Goal: Task Accomplishment & Management: Manage account settings

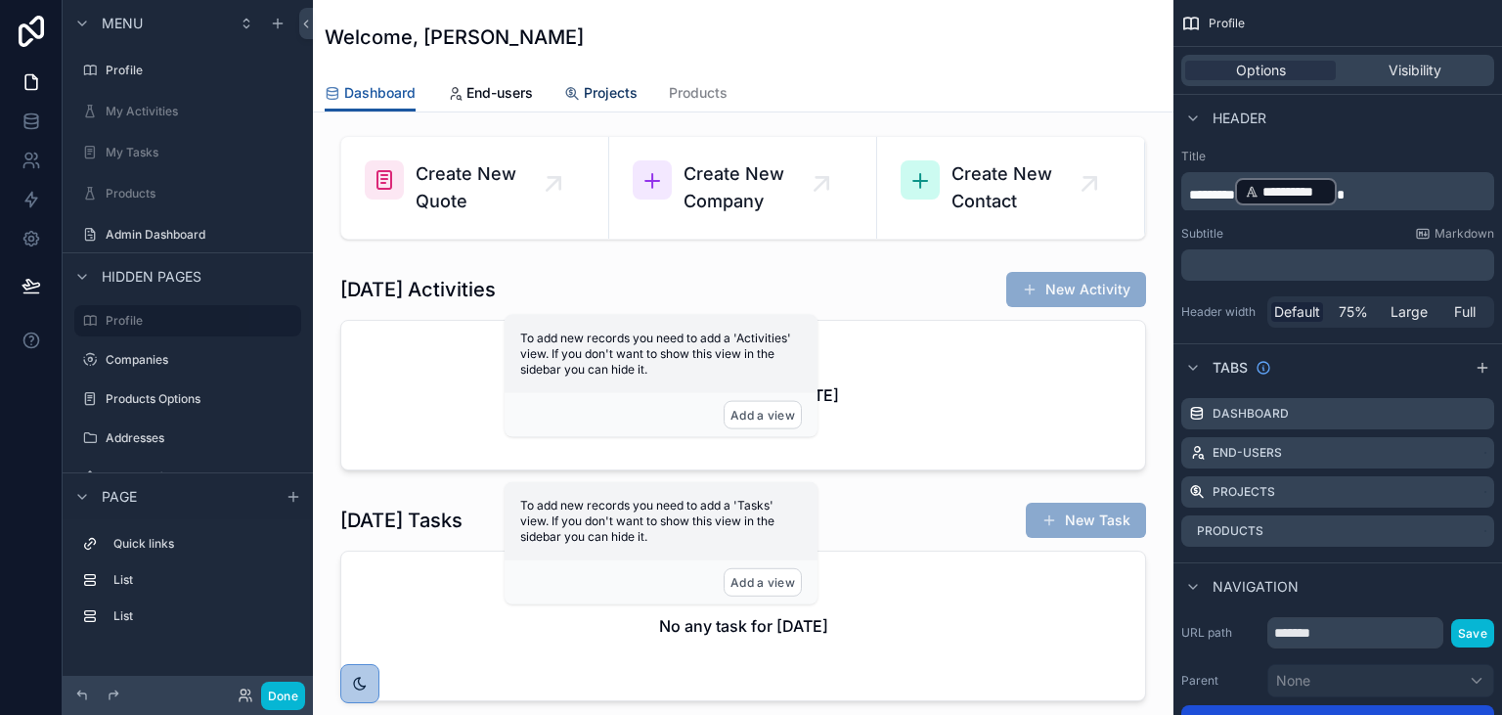
click at [604, 95] on span "Projects" at bounding box center [611, 93] width 54 height 20
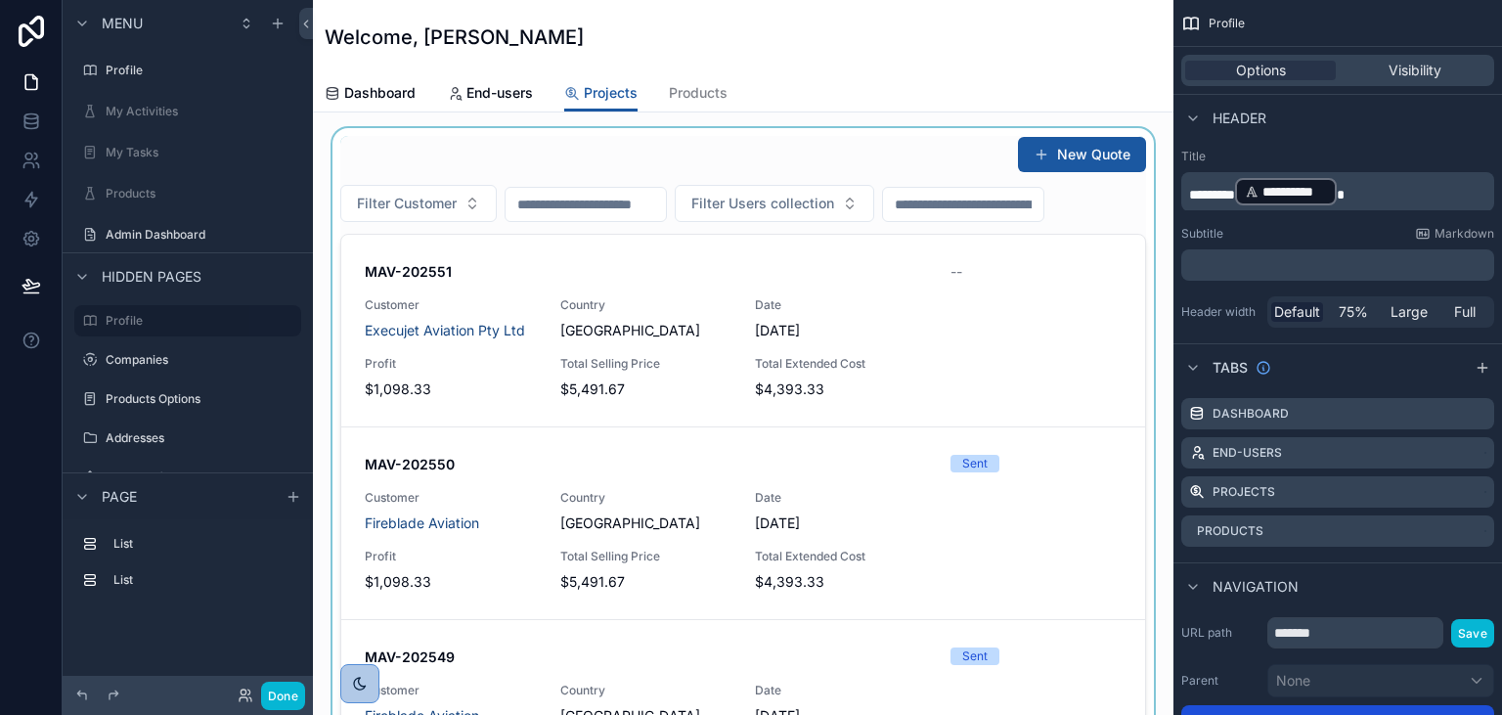
click at [874, 310] on div "scrollable content" at bounding box center [742, 452] width 829 height 649
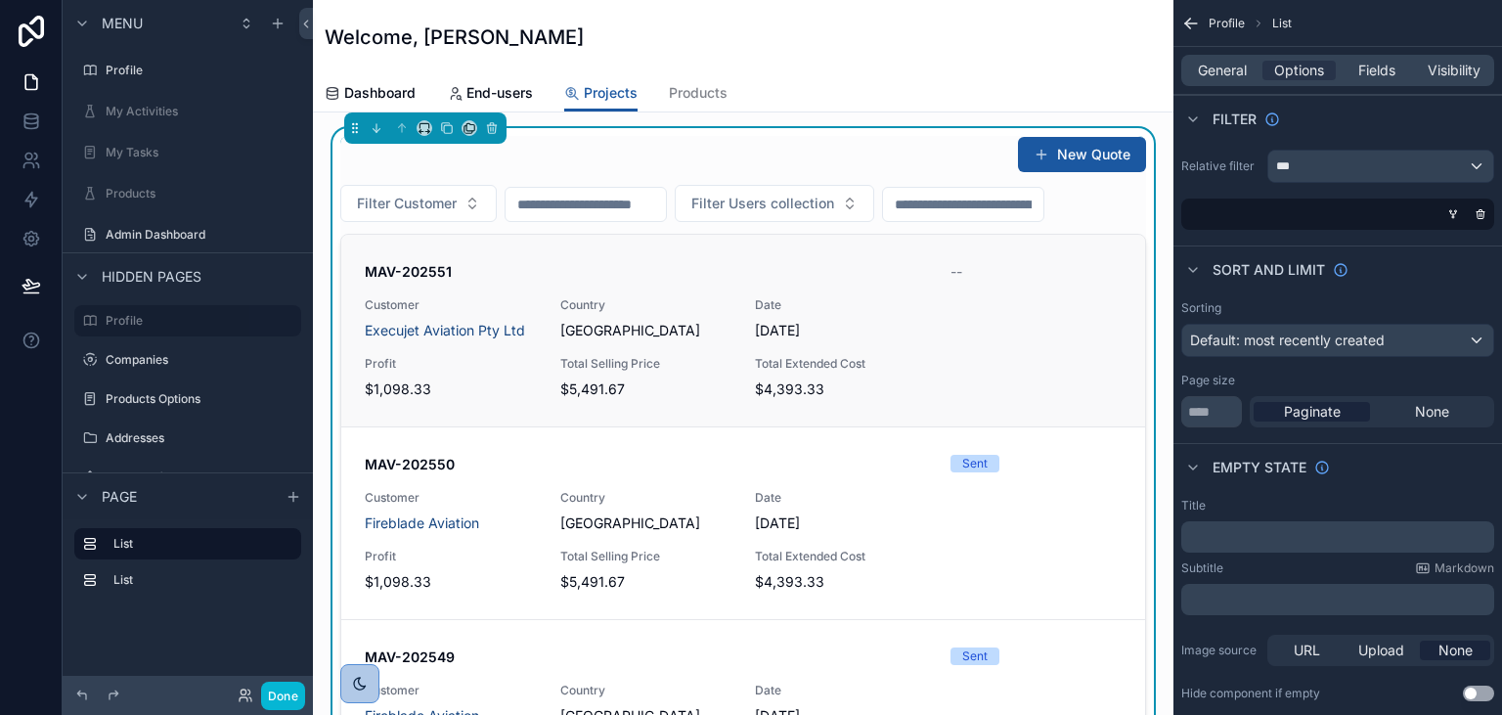
click at [859, 298] on span "Date" at bounding box center [873, 305] width 237 height 16
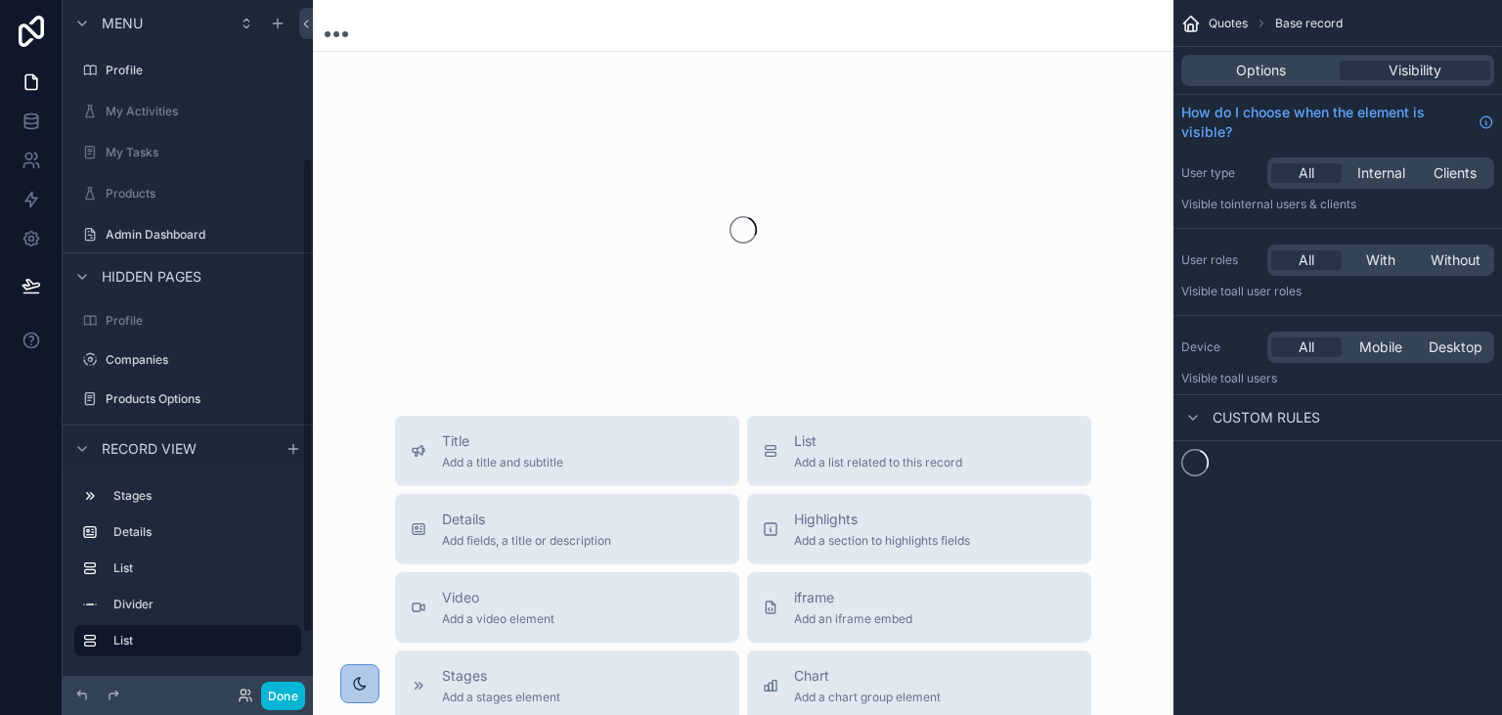
scroll to position [229, 0]
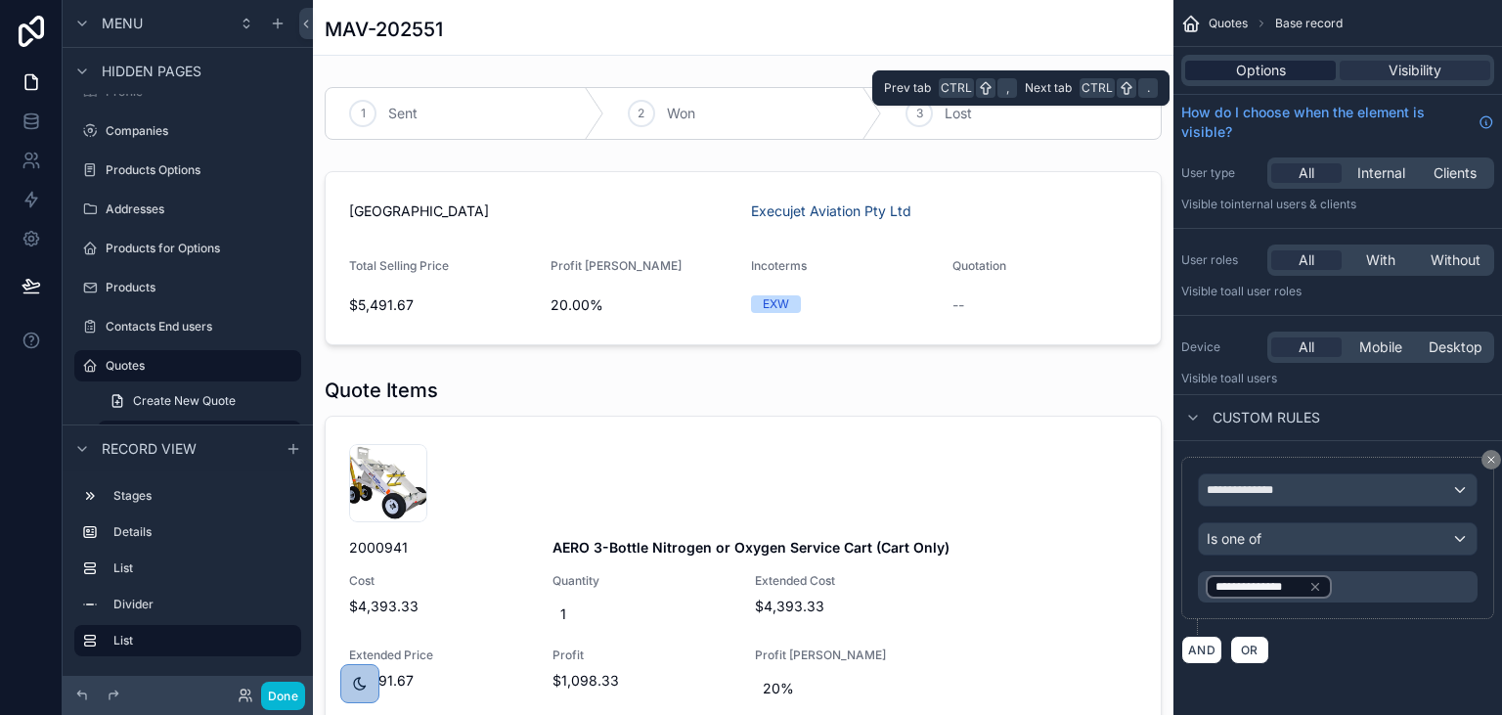
click at [1214, 67] on div "Options" at bounding box center [1260, 71] width 151 height 20
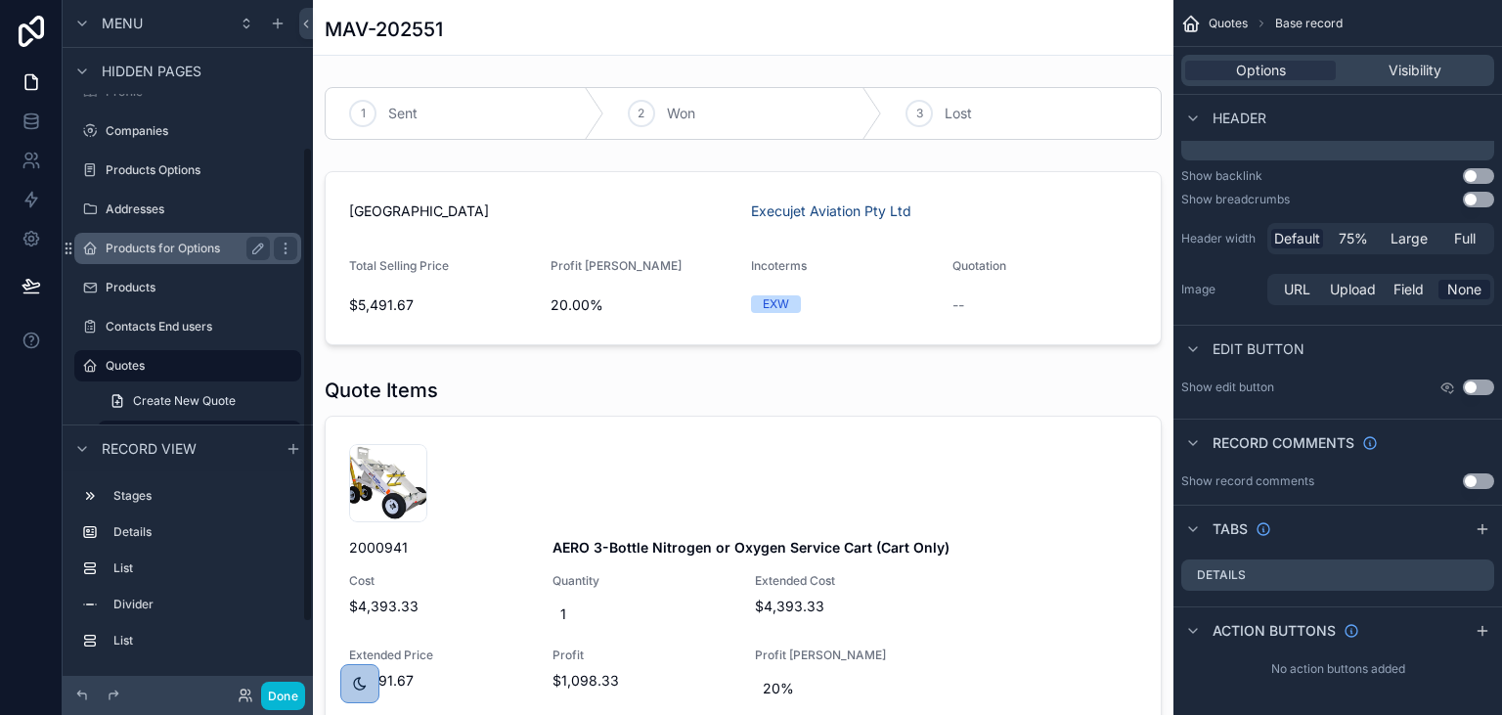
scroll to position [0, 0]
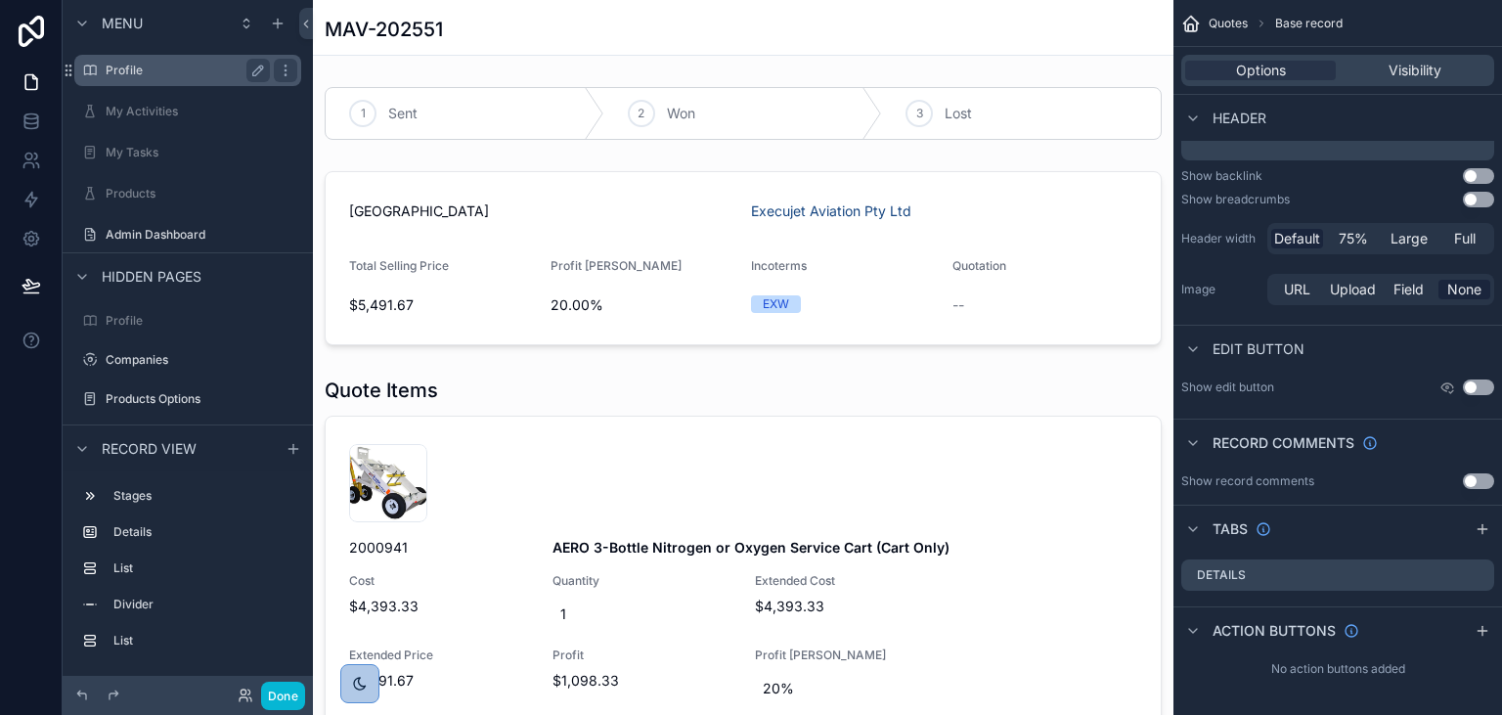
click at [151, 66] on label "Profile" at bounding box center [184, 71] width 156 height 16
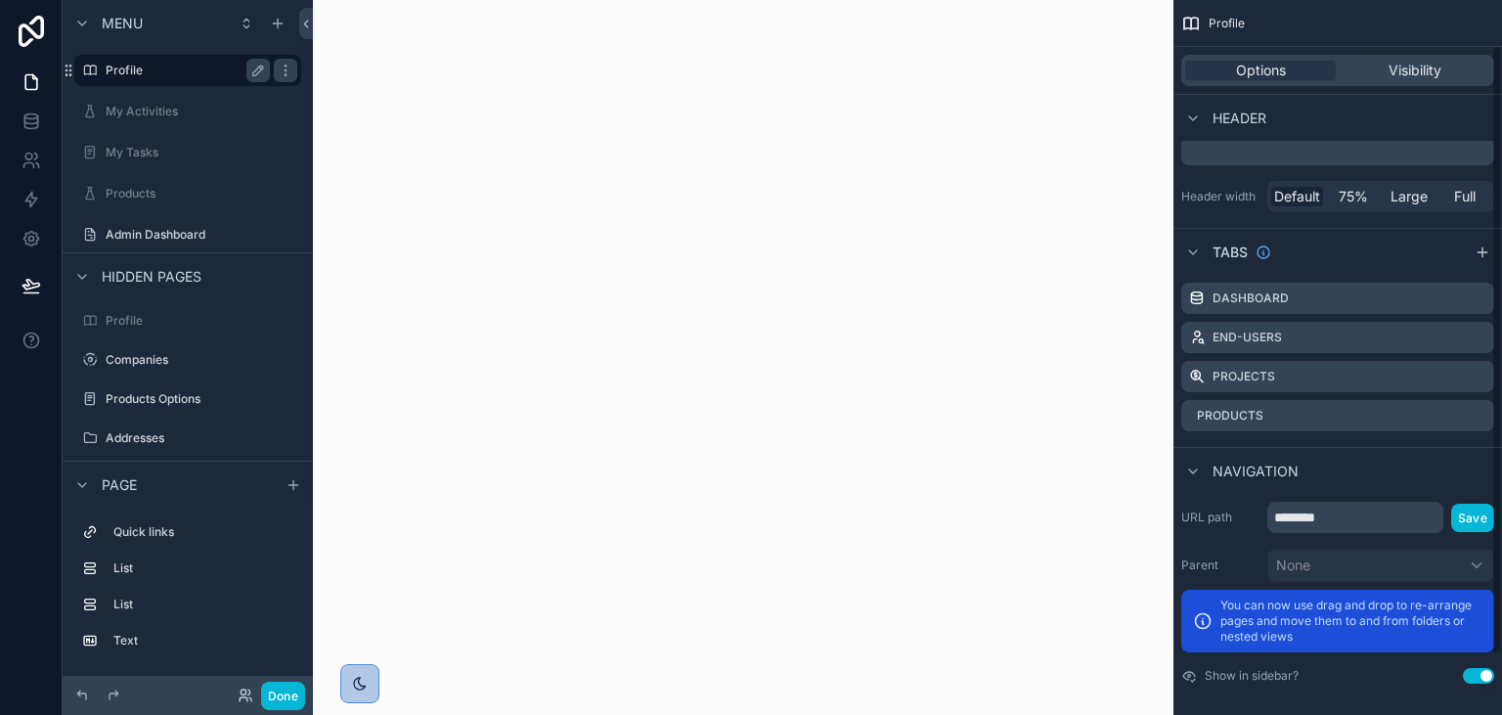
scroll to position [53, 0]
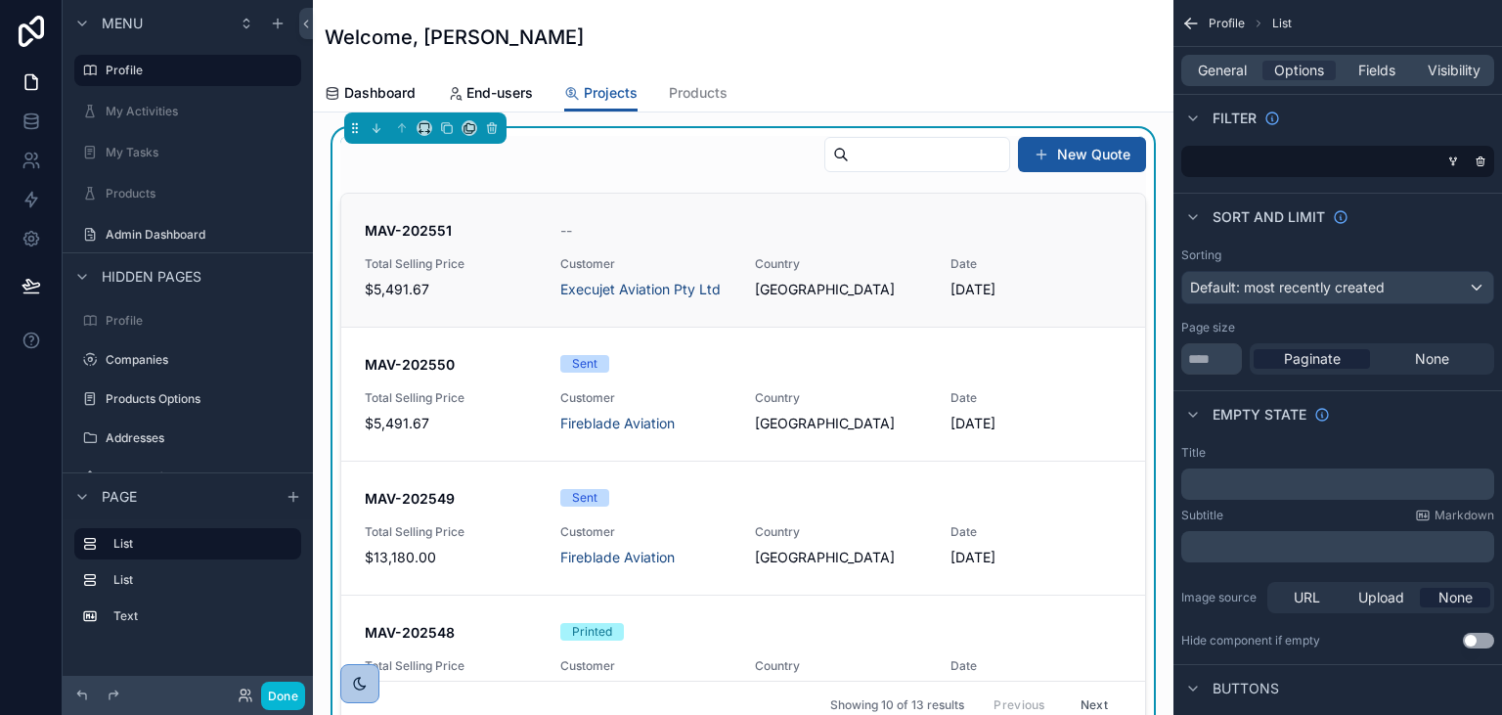
click at [842, 298] on div "[GEOGRAPHIC_DATA]" at bounding box center [841, 290] width 172 height 20
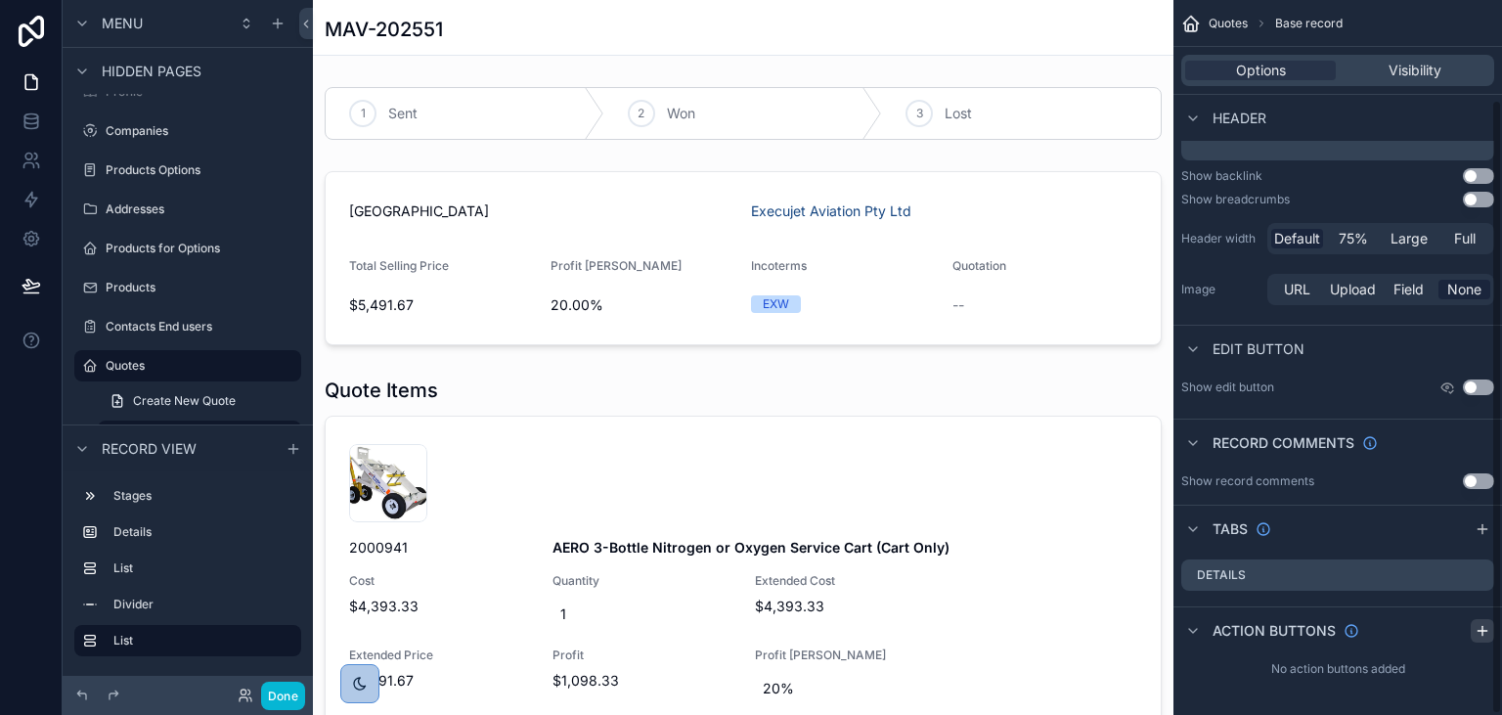
click at [1488, 624] on icon "scrollable content" at bounding box center [1482, 631] width 16 height 16
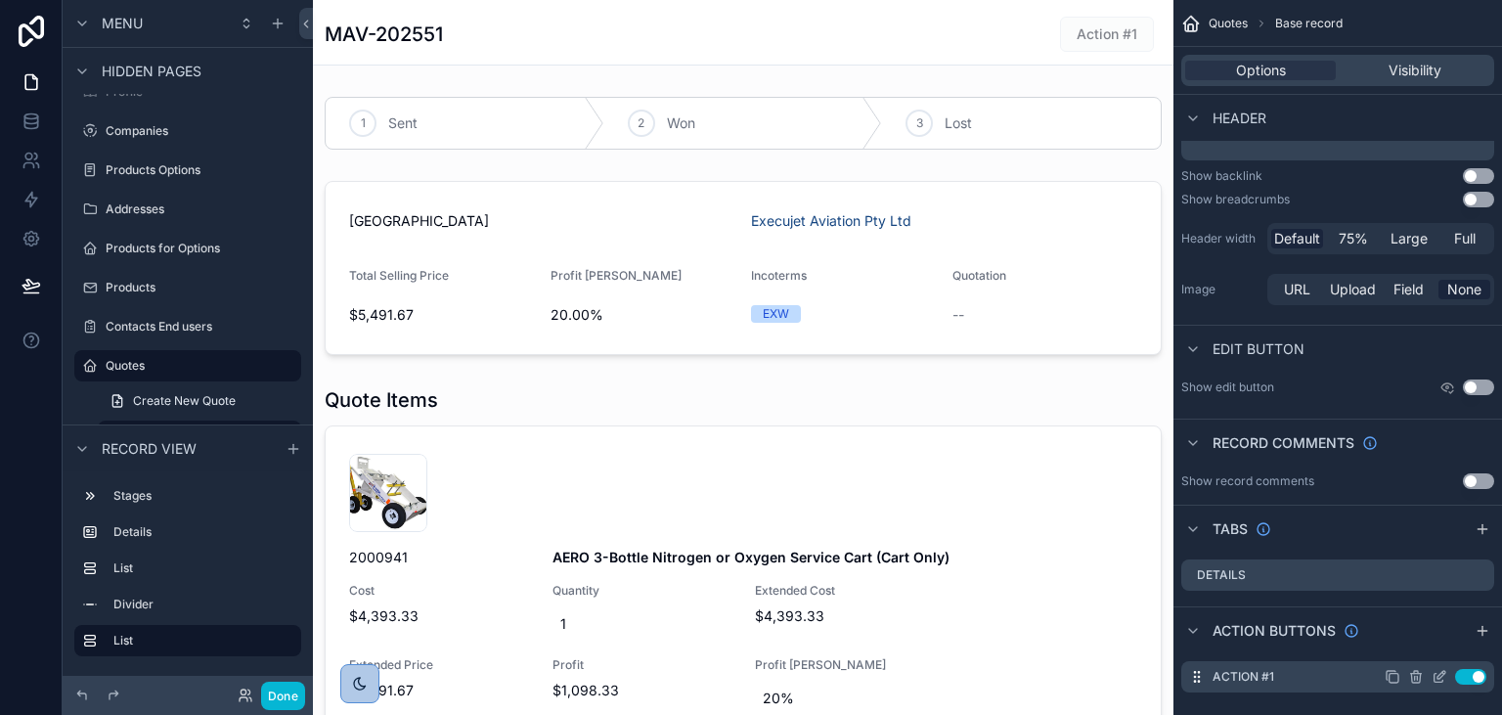
click at [1440, 678] on icon "scrollable content" at bounding box center [1439, 677] width 16 height 16
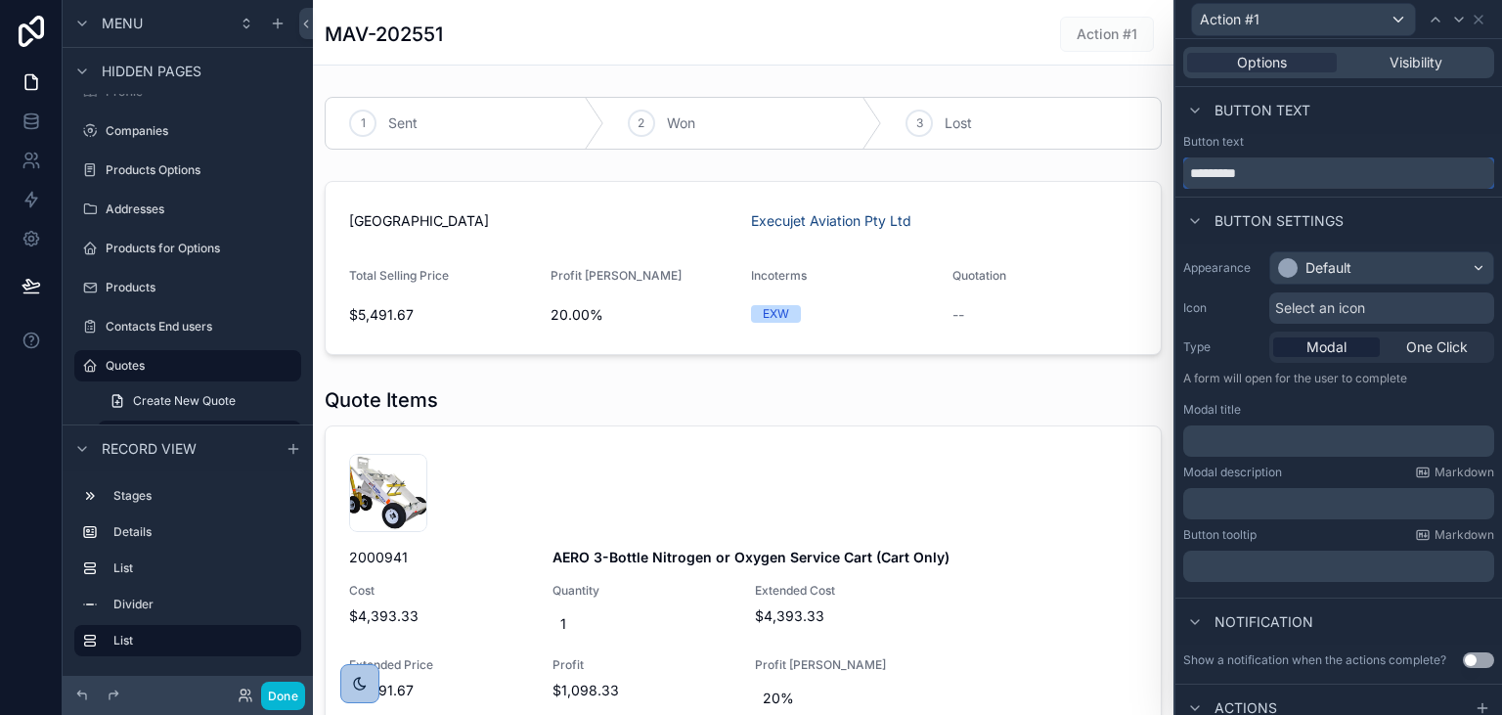
drag, startPoint x: 1277, startPoint y: 168, endPoint x: 1081, endPoint y: 181, distance: 195.9
click at [1183, 181] on input "*********" at bounding box center [1338, 172] width 311 height 31
type input "**********"
click at [1421, 273] on div "Default" at bounding box center [1381, 267] width 223 height 31
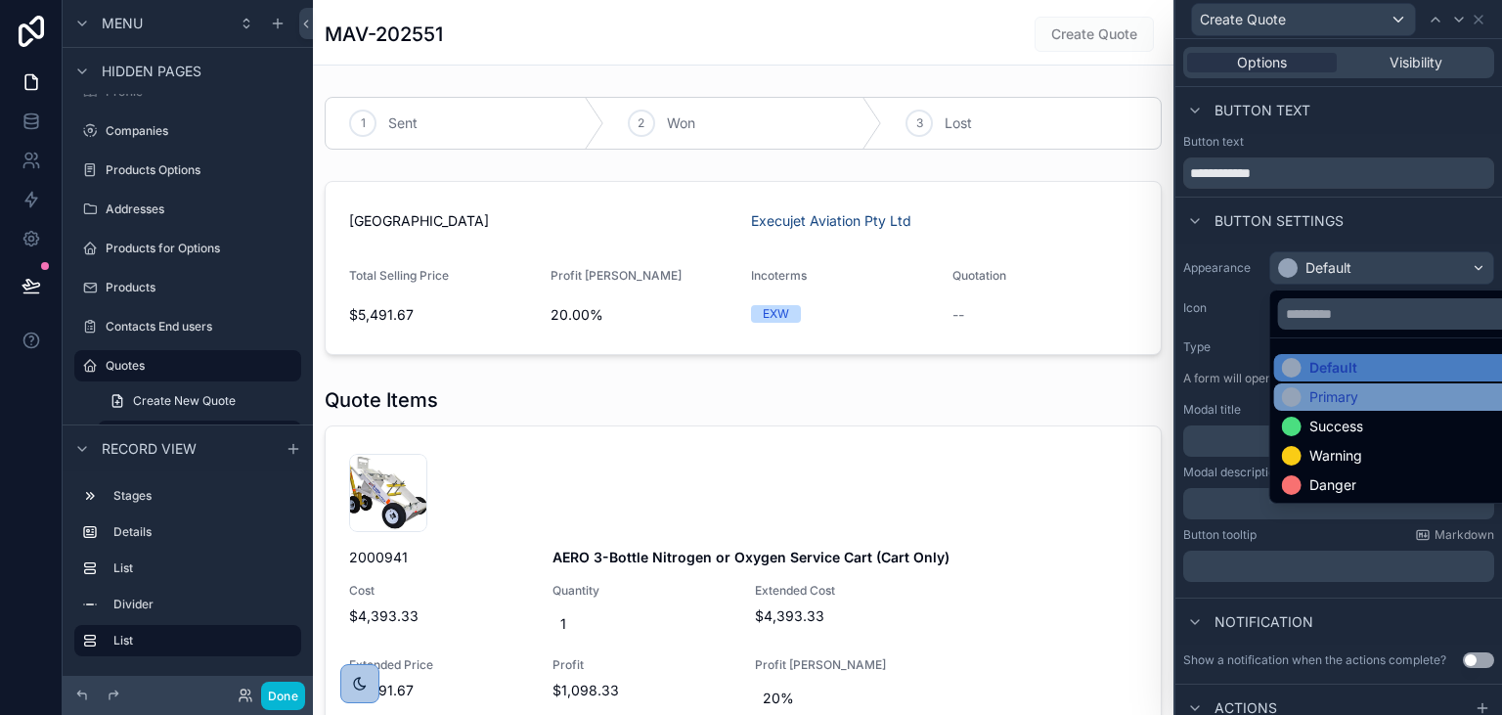
click at [1338, 401] on div "Primary" at bounding box center [1333, 397] width 49 height 20
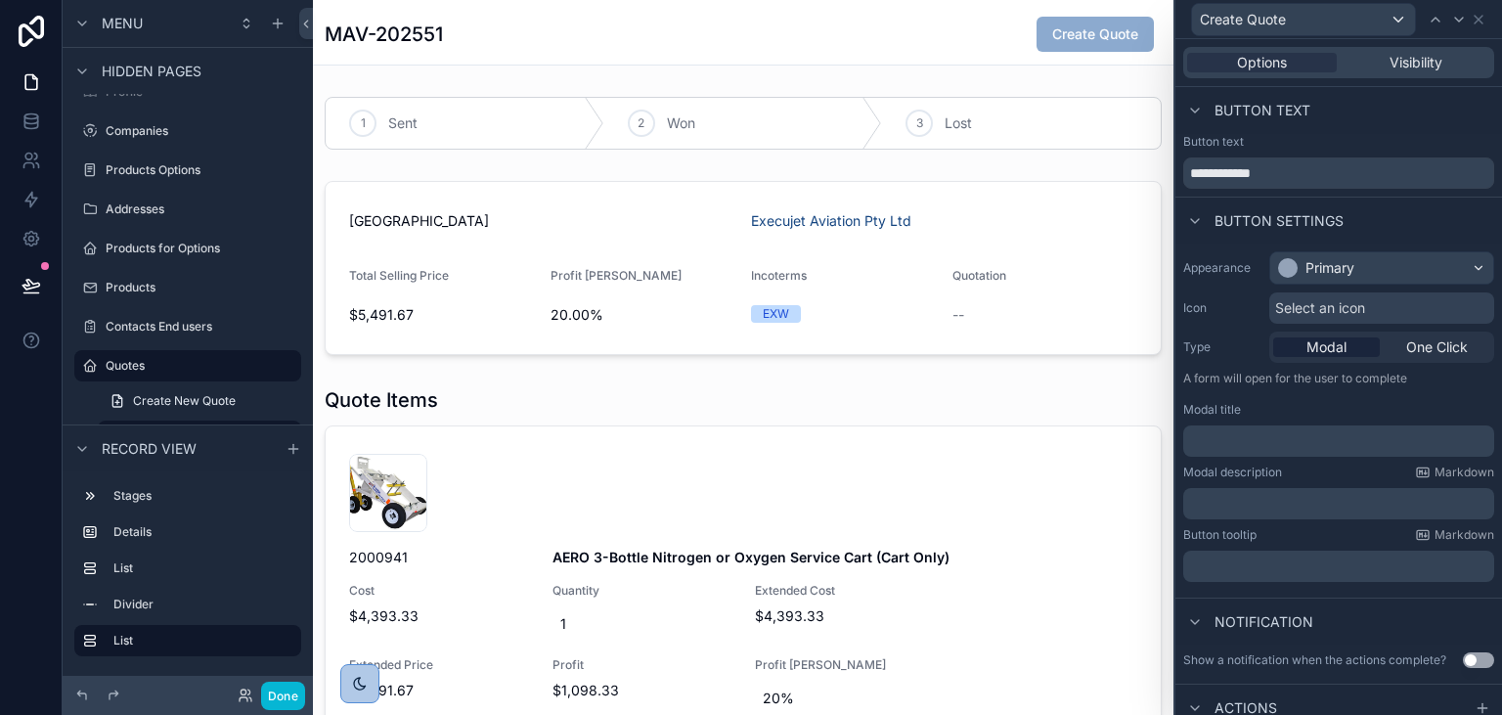
click at [1343, 446] on p "﻿" at bounding box center [1340, 441] width 299 height 20
click at [1341, 597] on div "Notification" at bounding box center [1338, 620] width 327 height 47
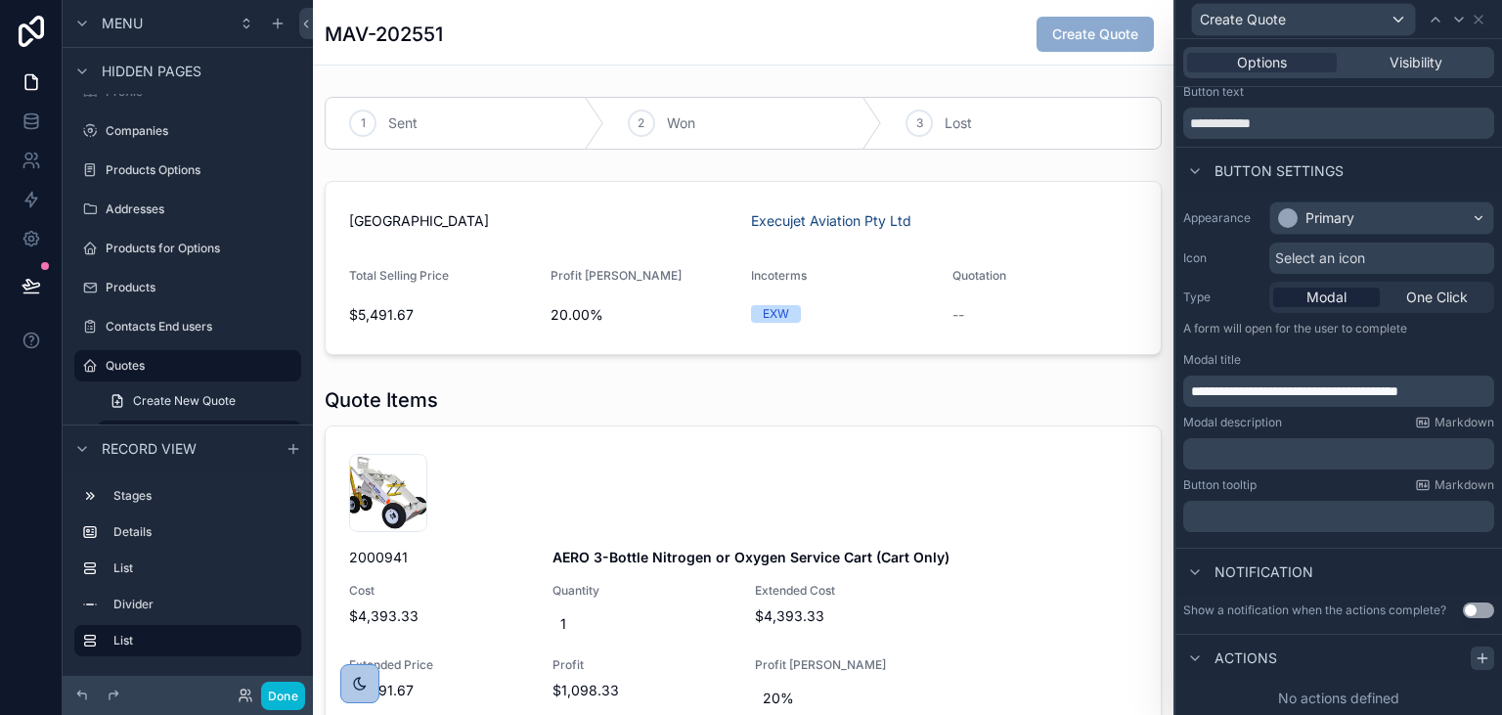
click at [1478, 651] on icon at bounding box center [1482, 658] width 16 height 16
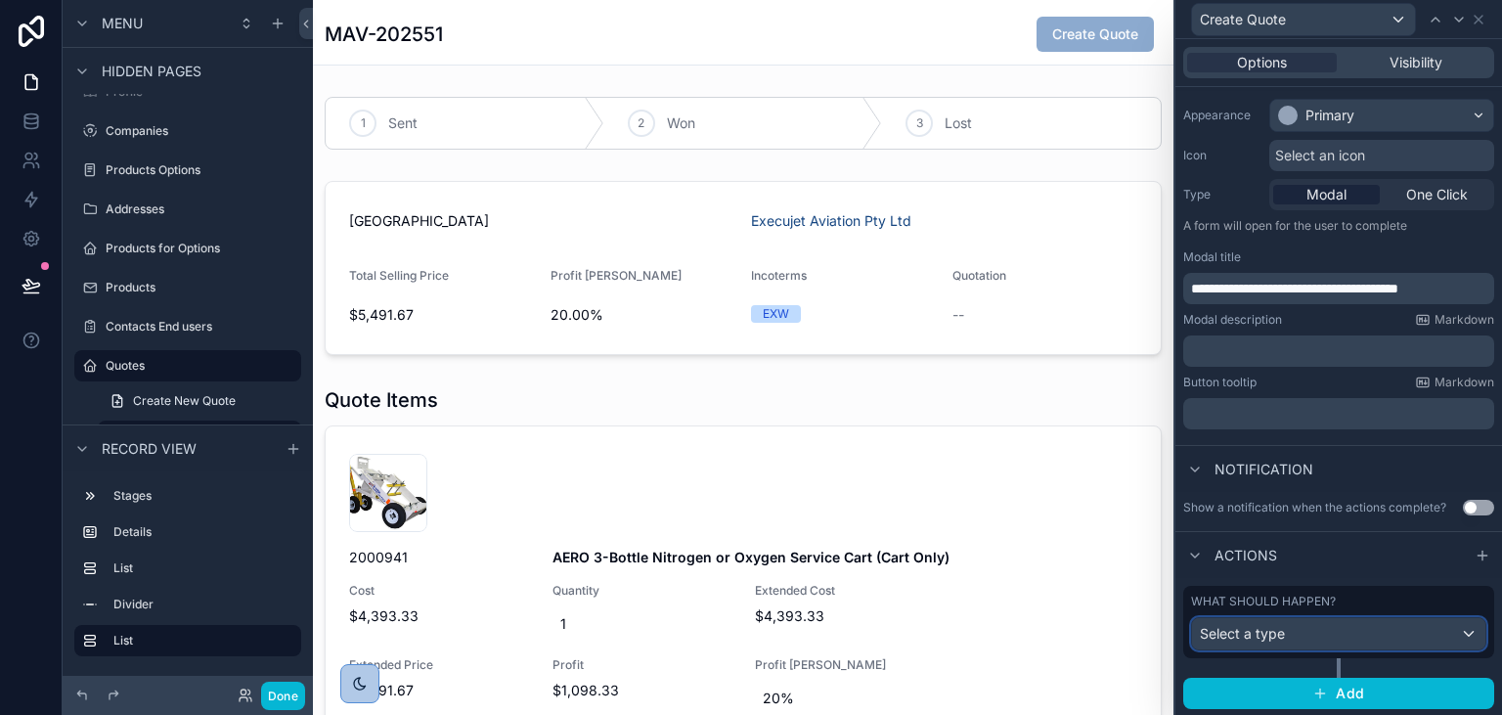
click at [1333, 628] on div "Select a type" at bounding box center [1338, 633] width 293 height 31
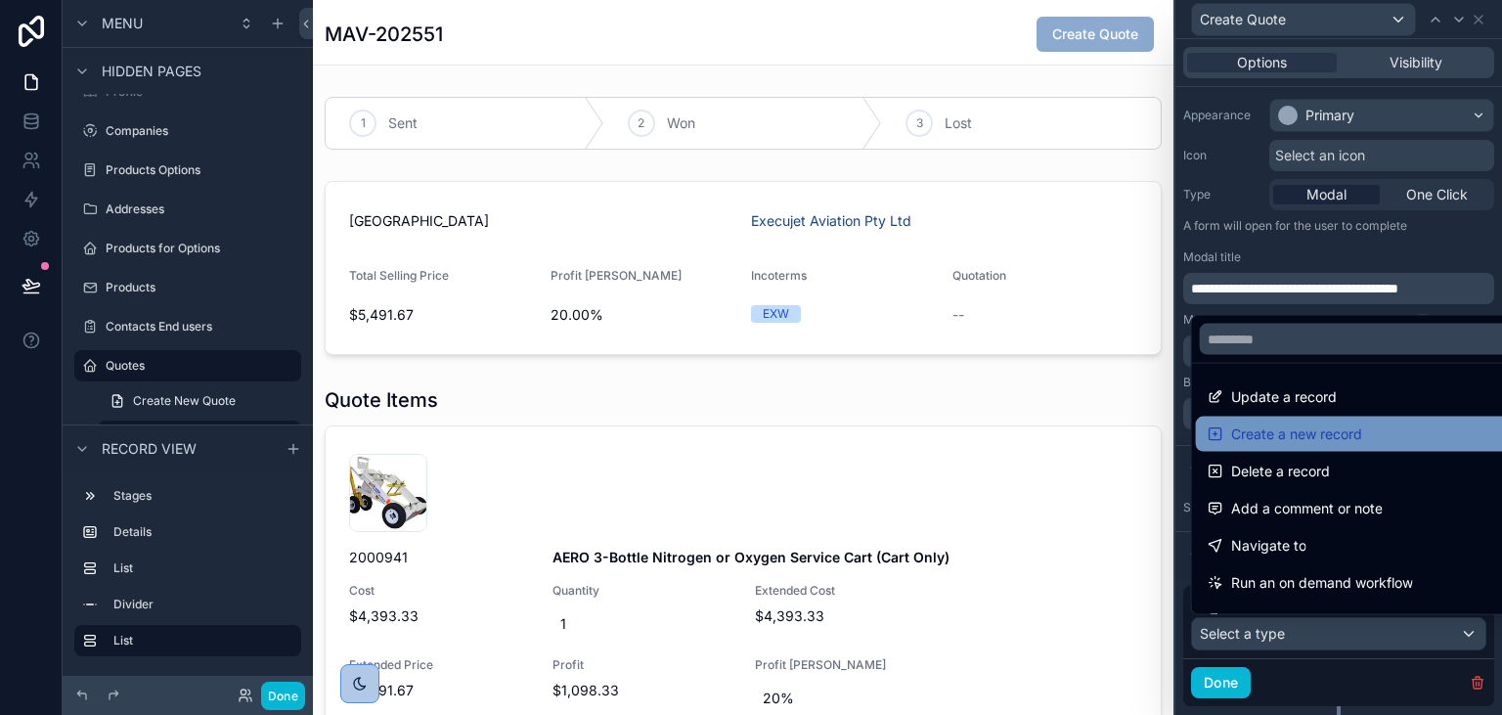
click at [1306, 436] on span "Create a new record" at bounding box center [1296, 433] width 131 height 23
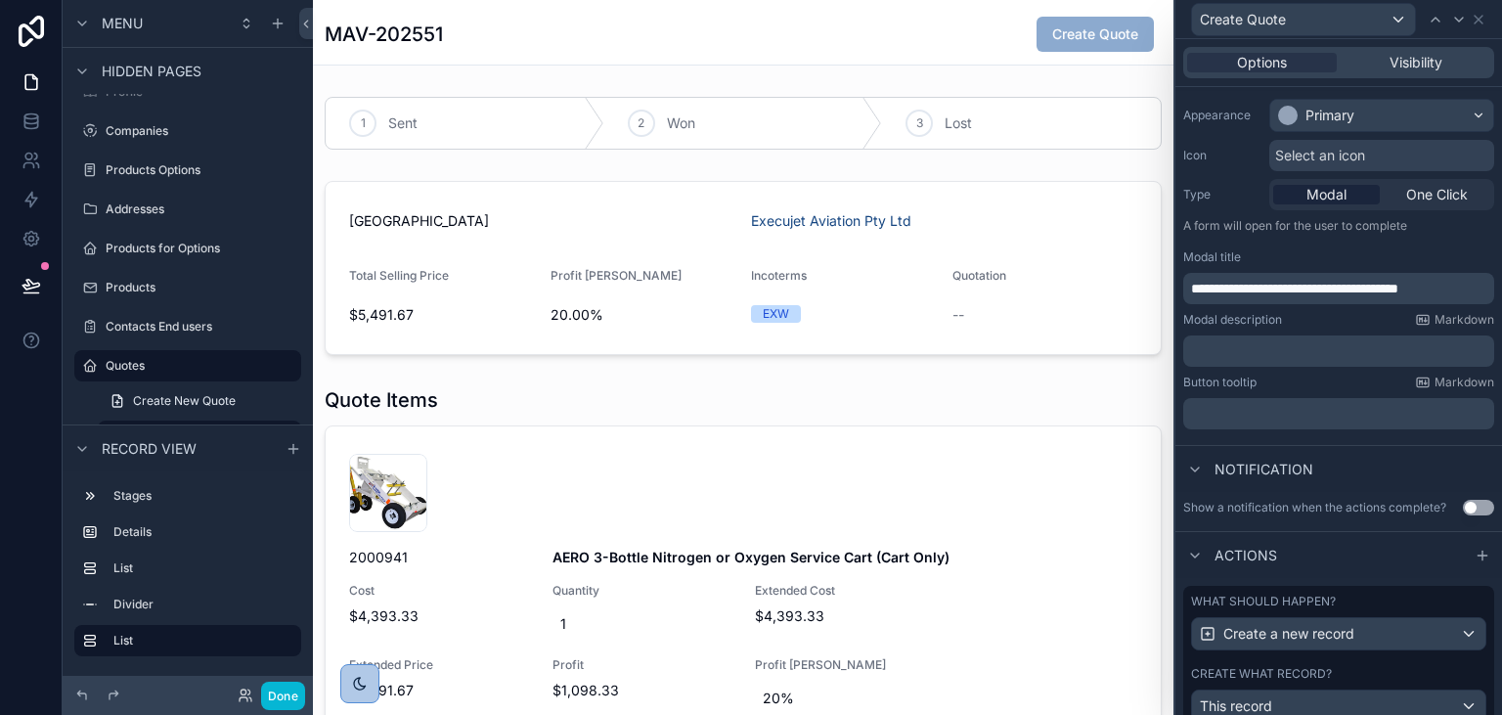
scroll to position [490, 0]
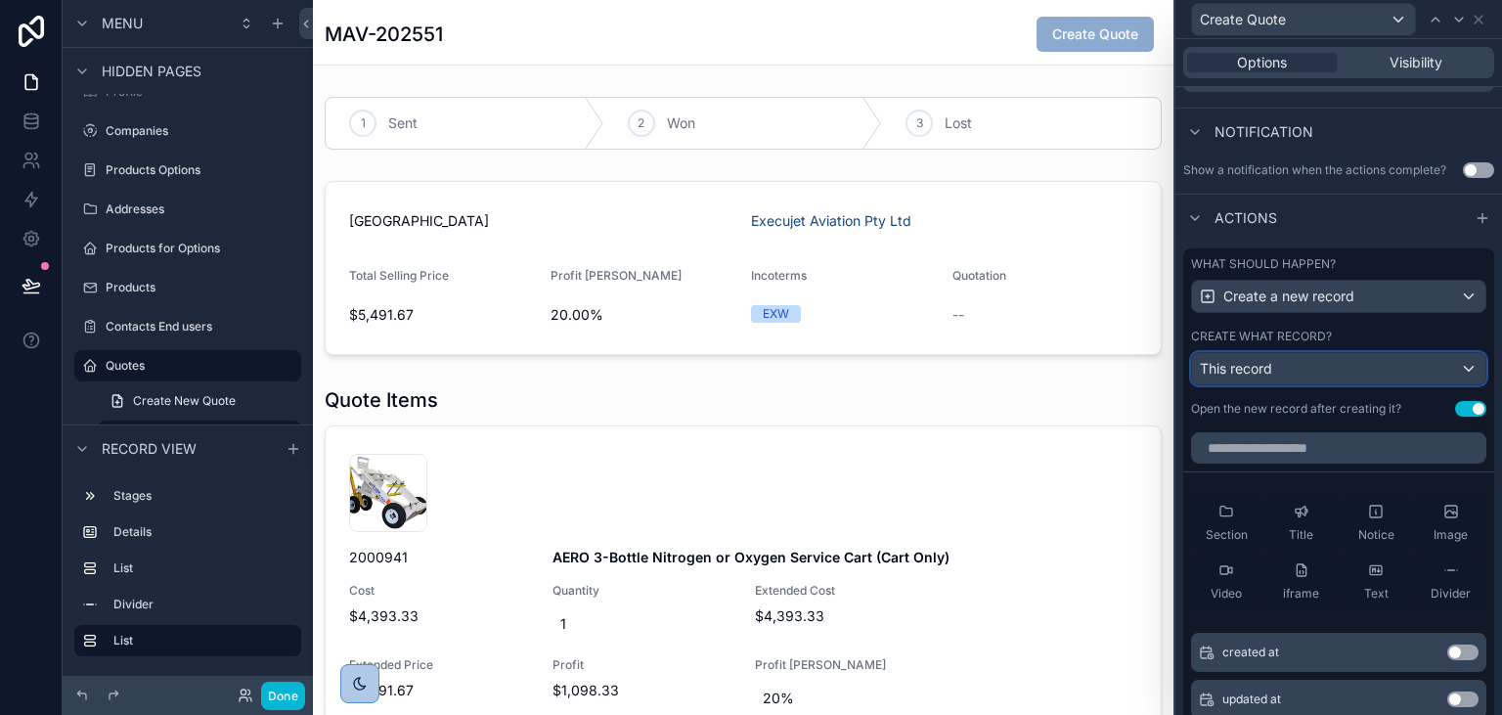
click at [1343, 376] on div "This record" at bounding box center [1338, 368] width 293 height 31
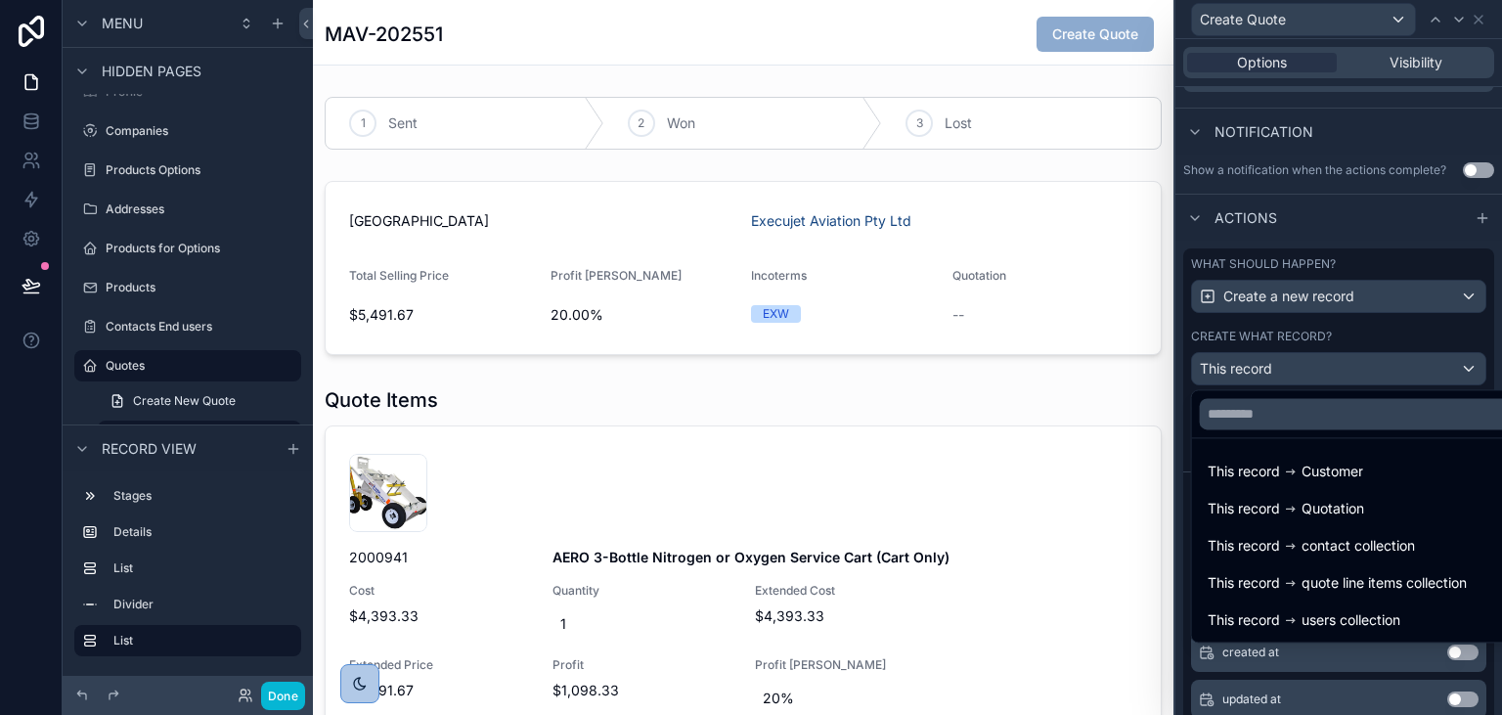
click at [1356, 234] on div at bounding box center [1338, 357] width 327 height 715
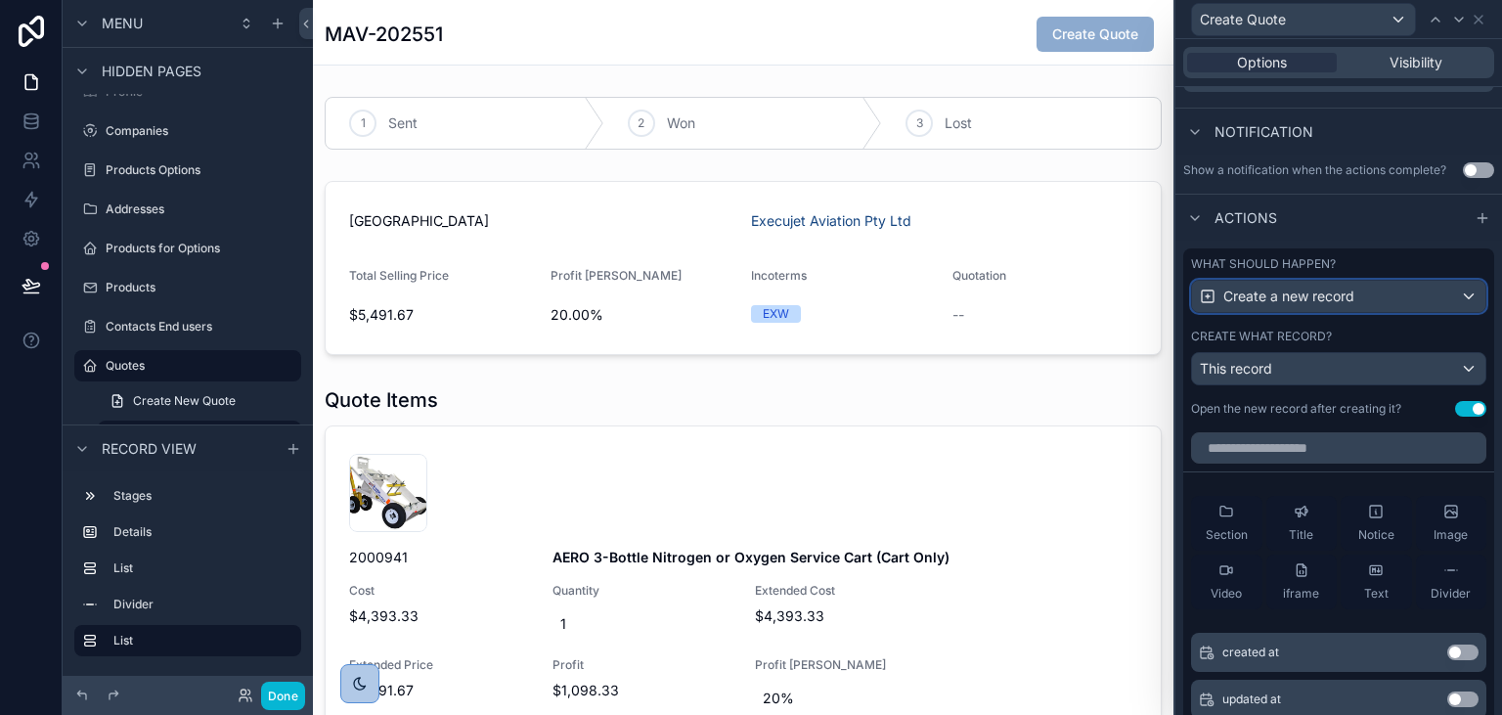
click at [1371, 293] on div "Create a new record" at bounding box center [1338, 296] width 293 height 31
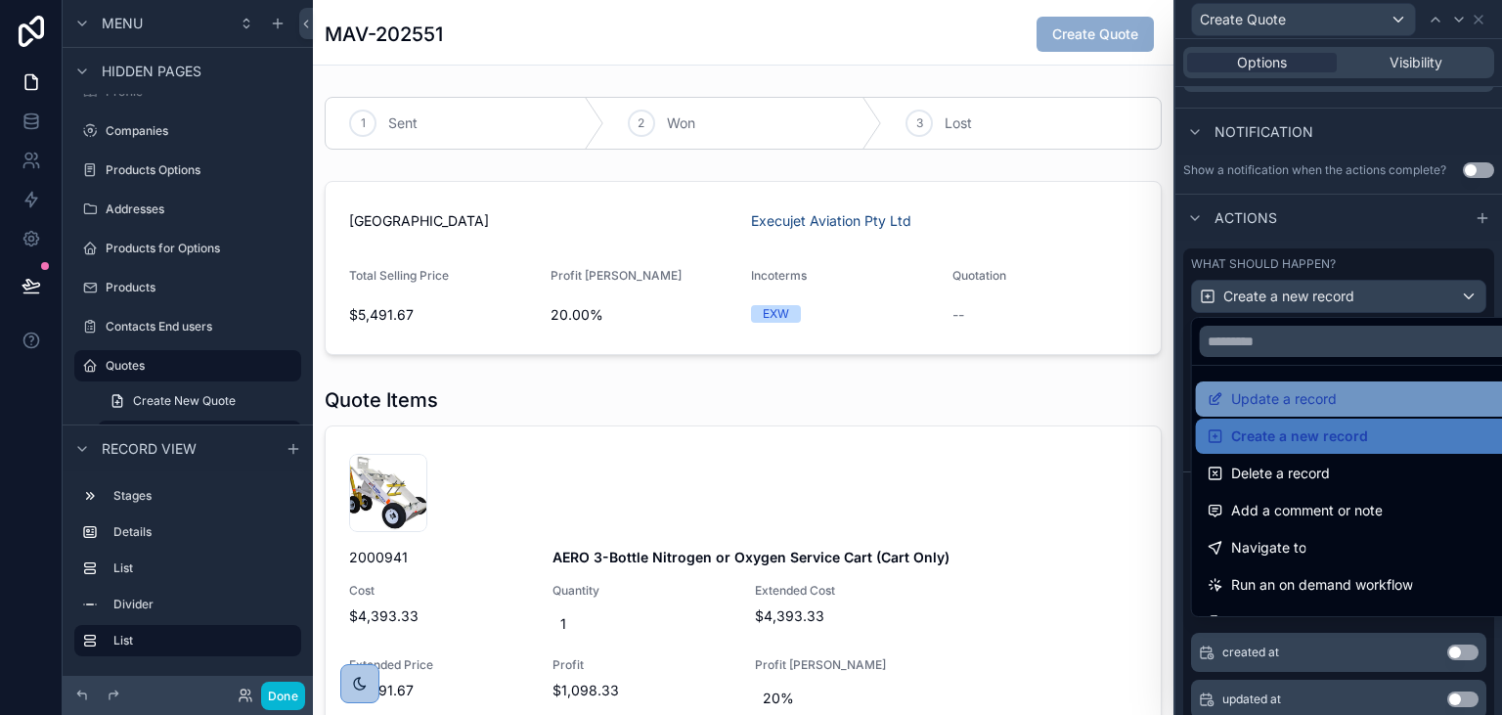
click at [1300, 392] on span "Update a record" at bounding box center [1284, 398] width 106 height 23
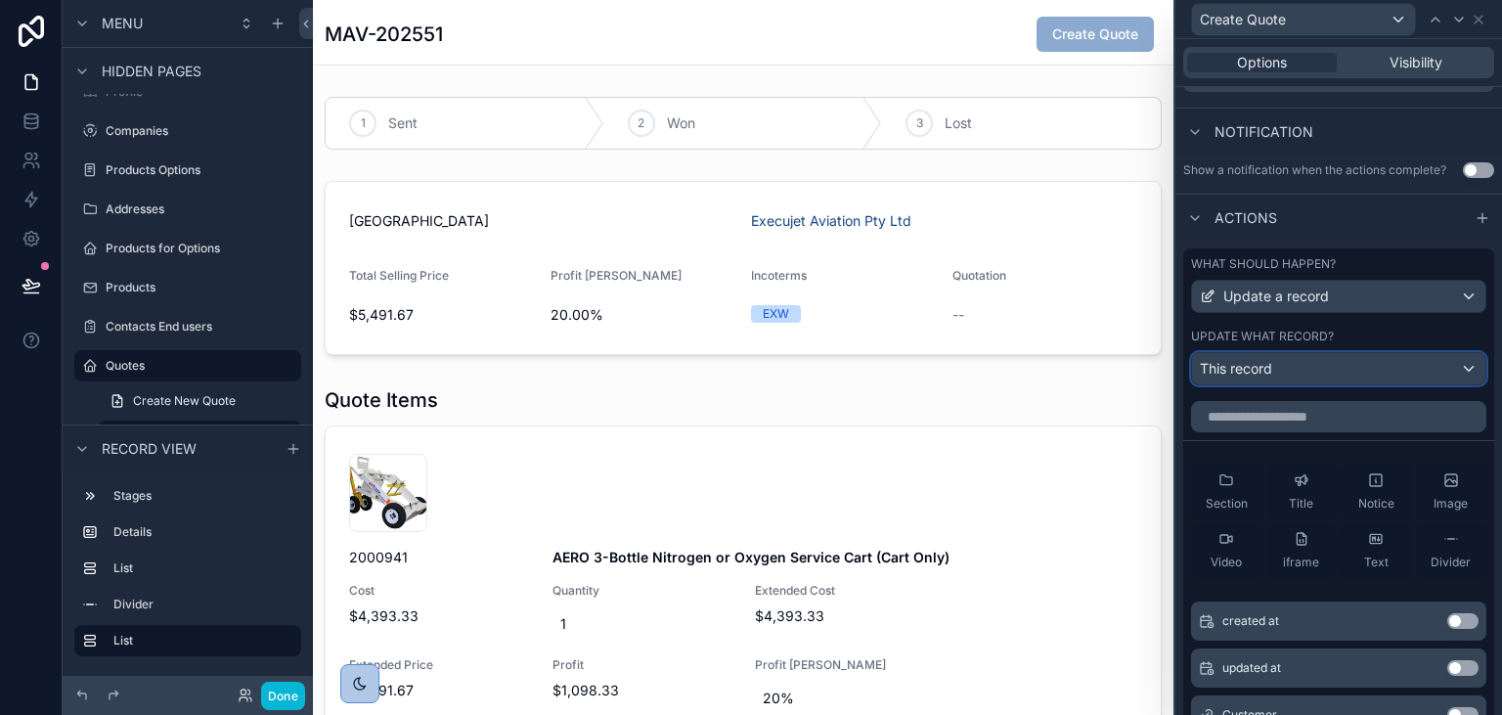
click at [1297, 352] on button "This record" at bounding box center [1338, 368] width 295 height 33
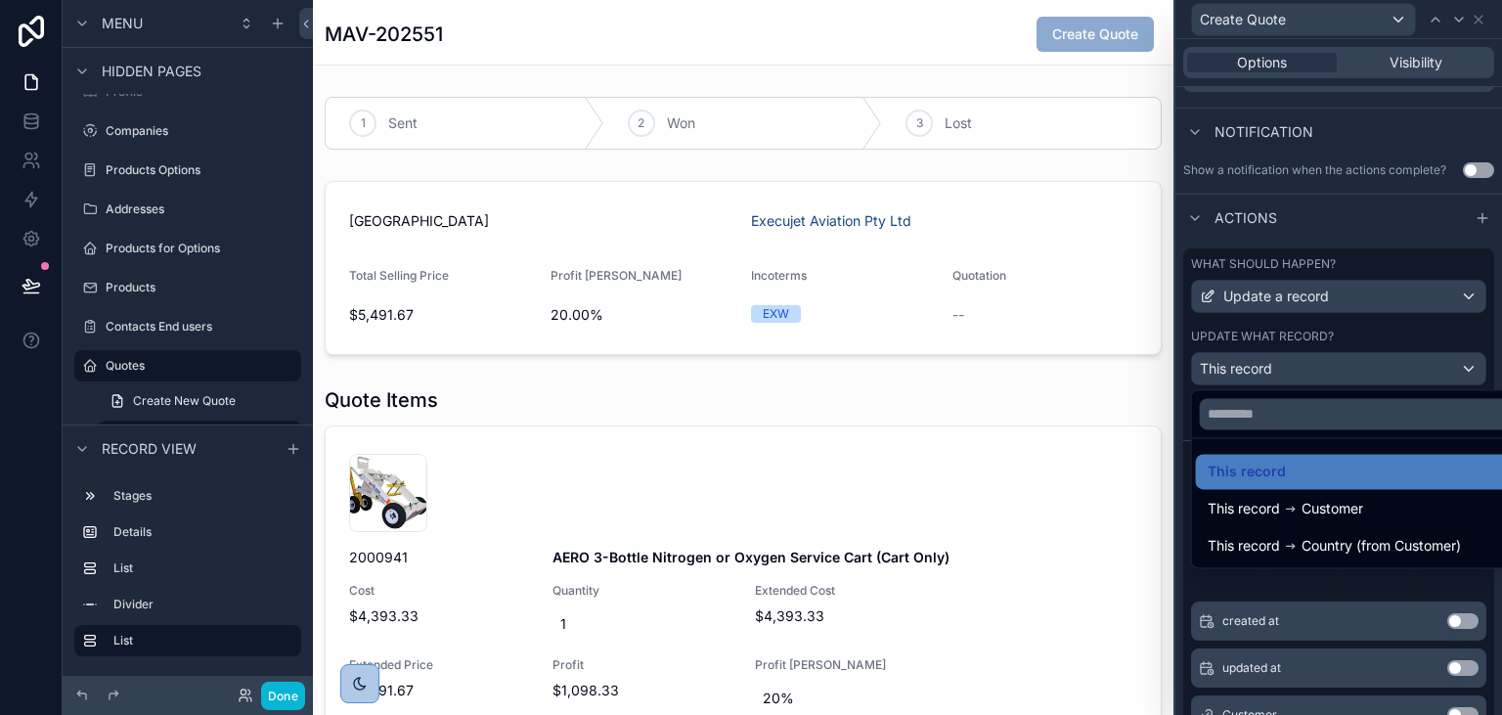
click at [1297, 351] on div at bounding box center [1338, 357] width 327 height 715
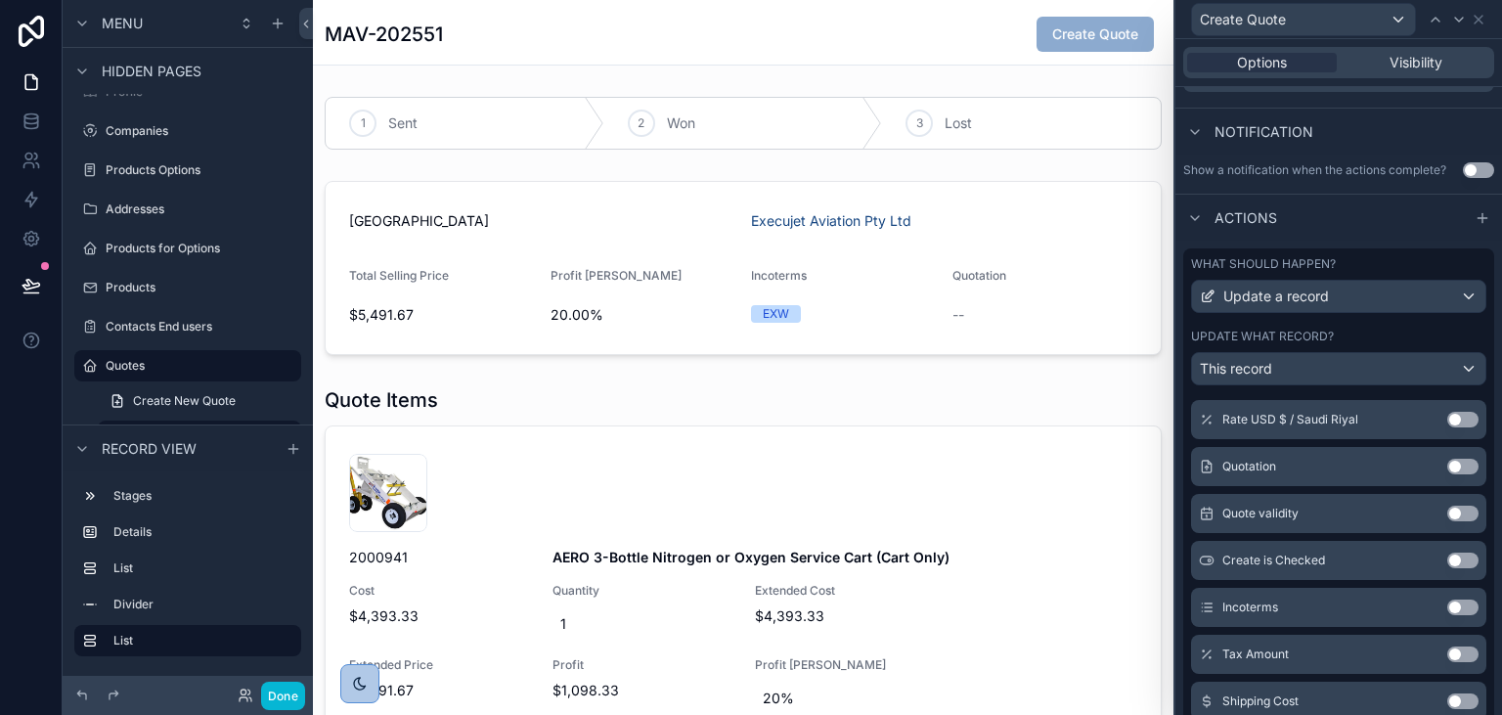
scroll to position [590, 0]
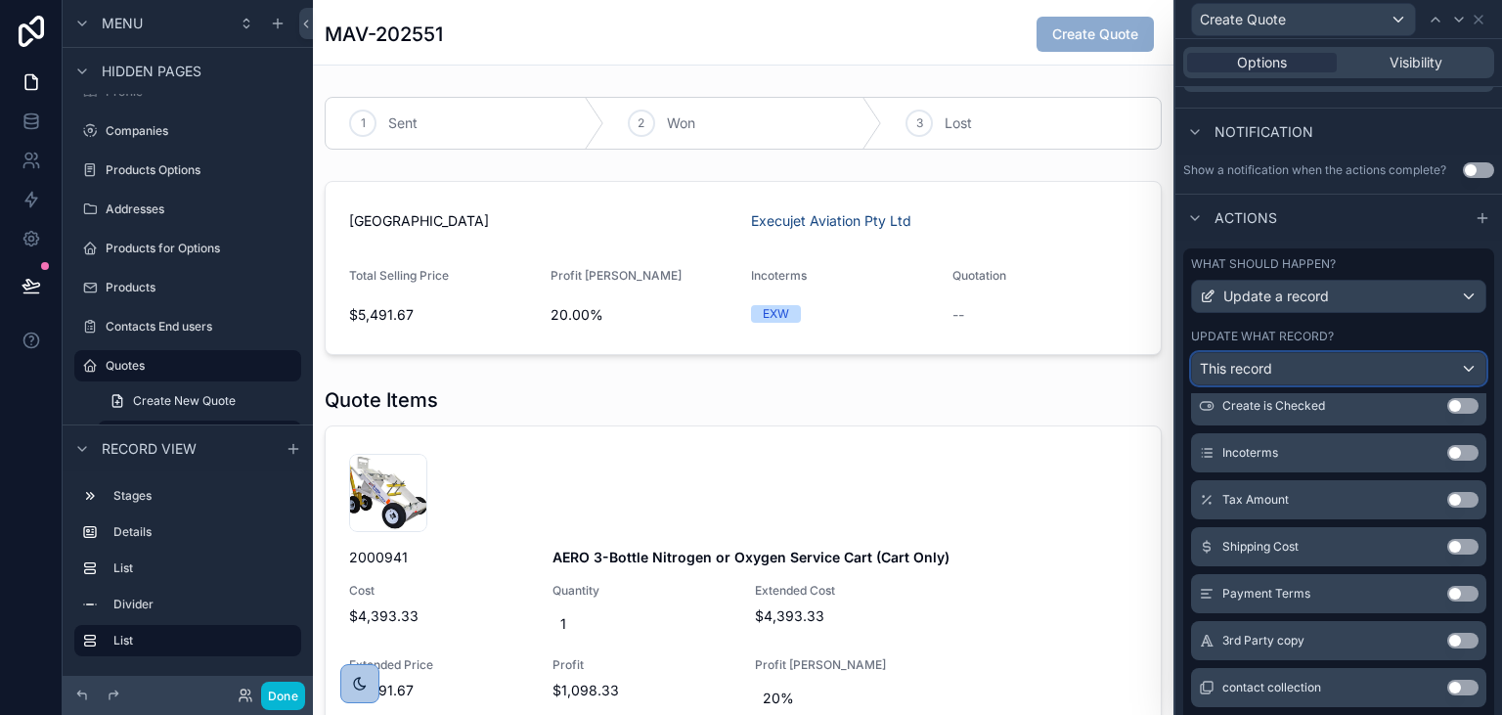
click at [1323, 373] on div "This record" at bounding box center [1338, 368] width 293 height 31
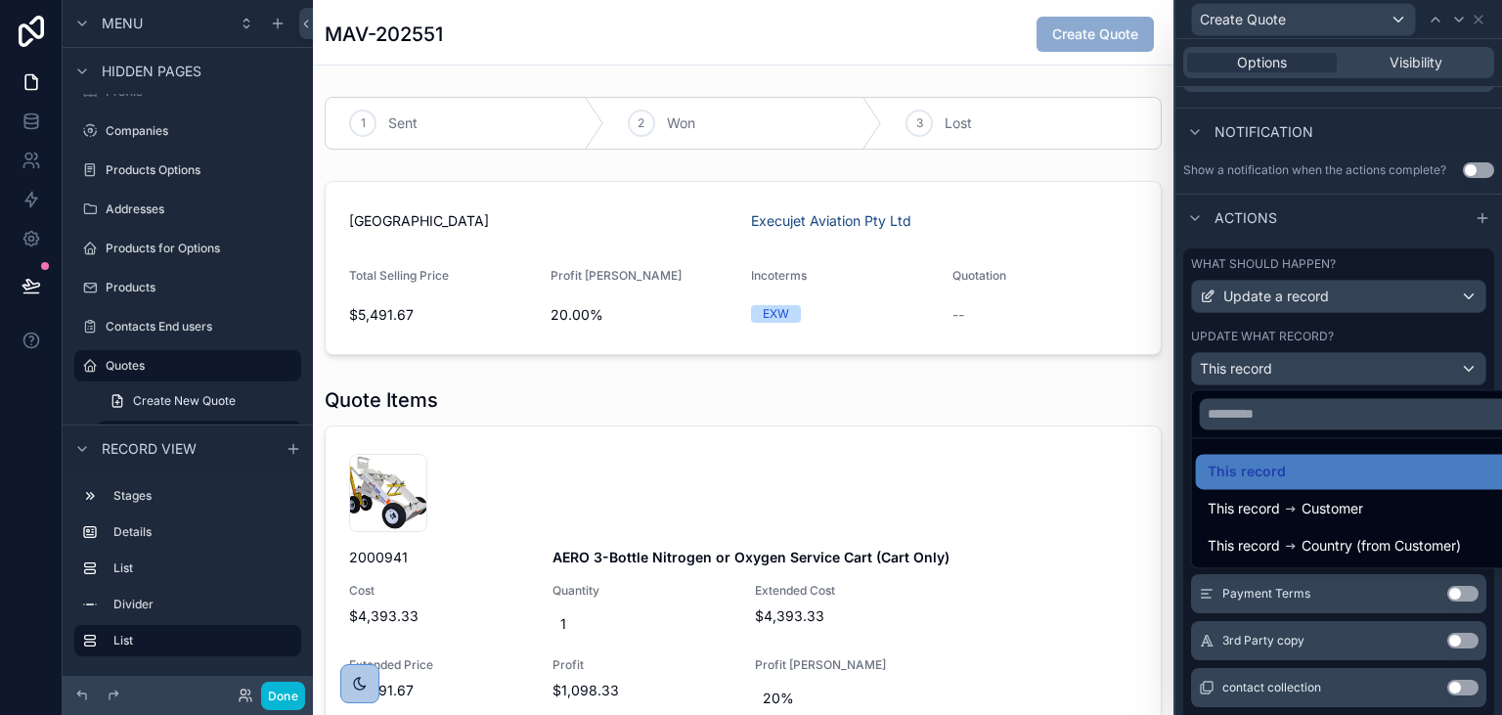
click at [1352, 340] on div at bounding box center [1338, 357] width 327 height 715
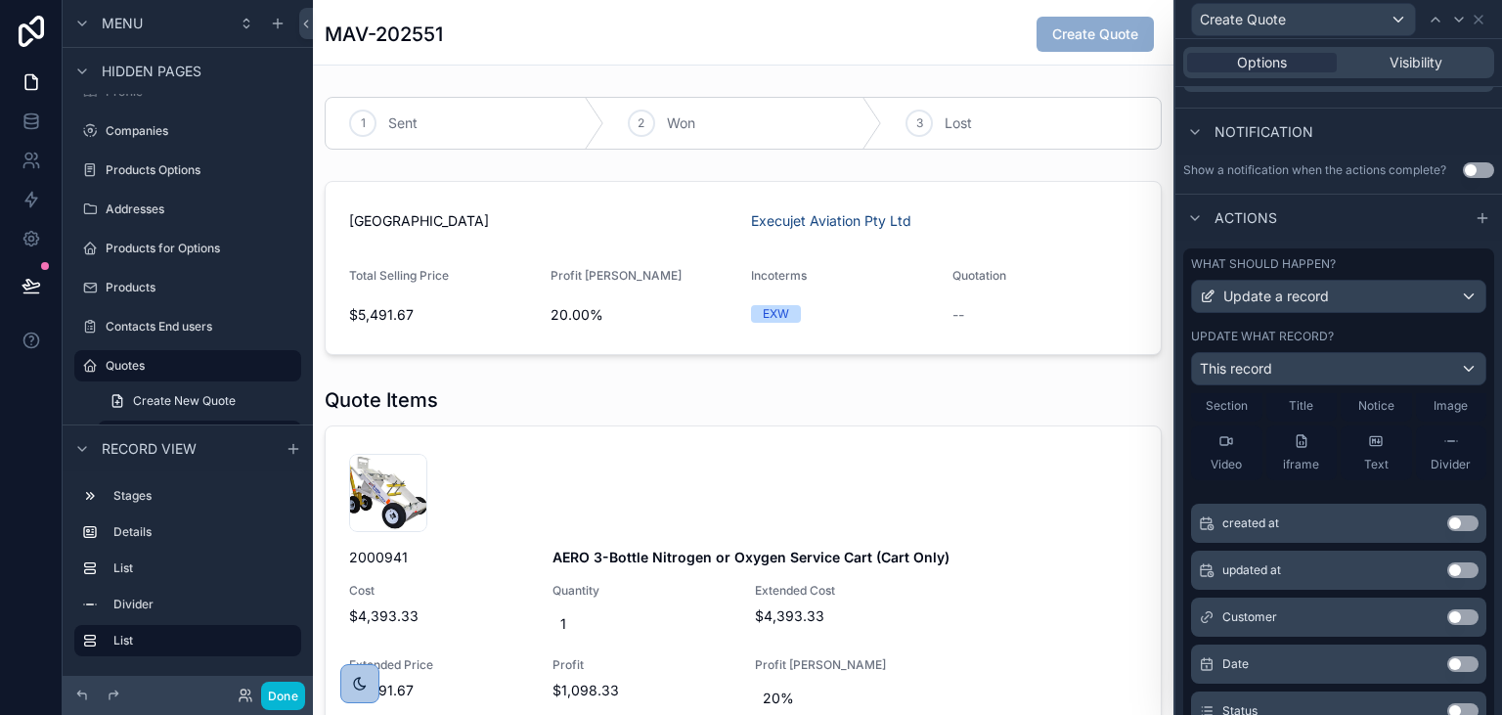
scroll to position [0, 0]
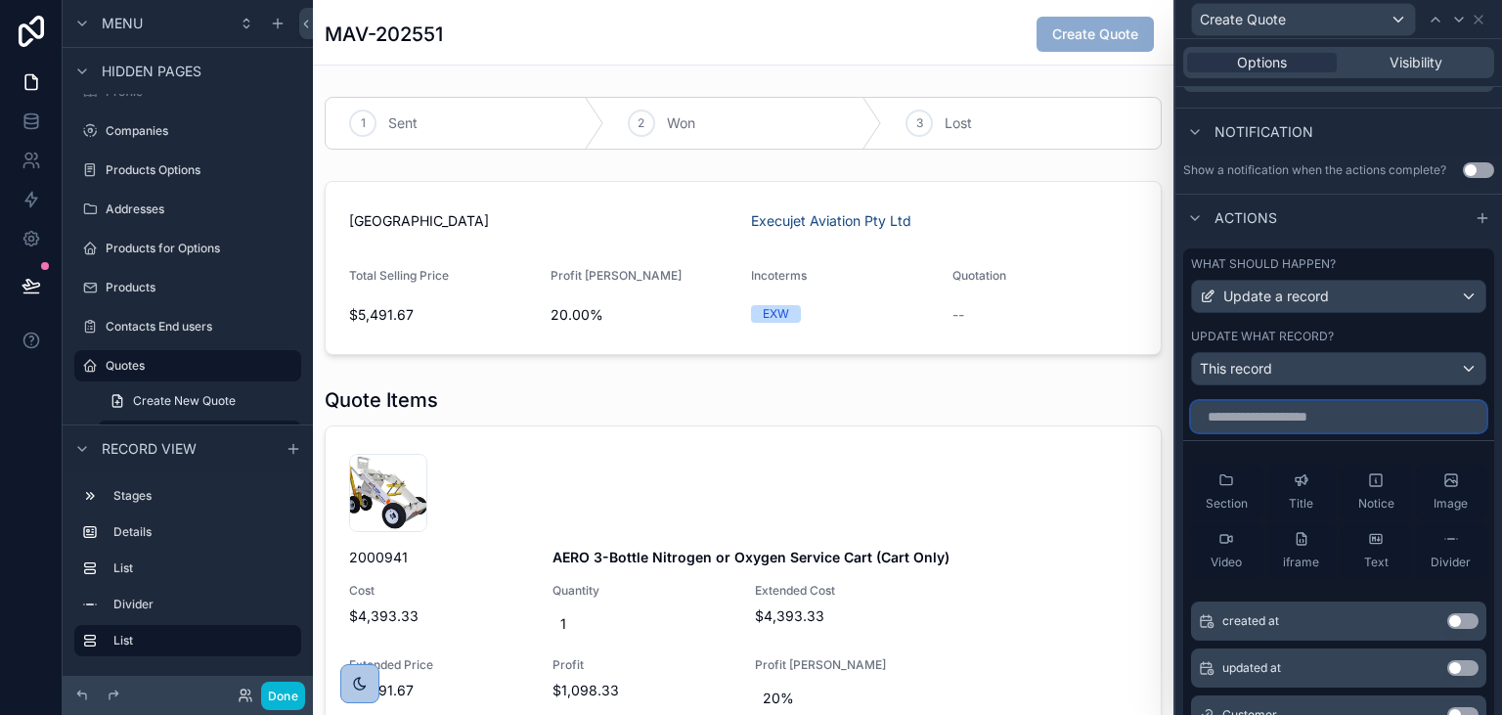
click at [1311, 417] on input "text" at bounding box center [1338, 416] width 295 height 31
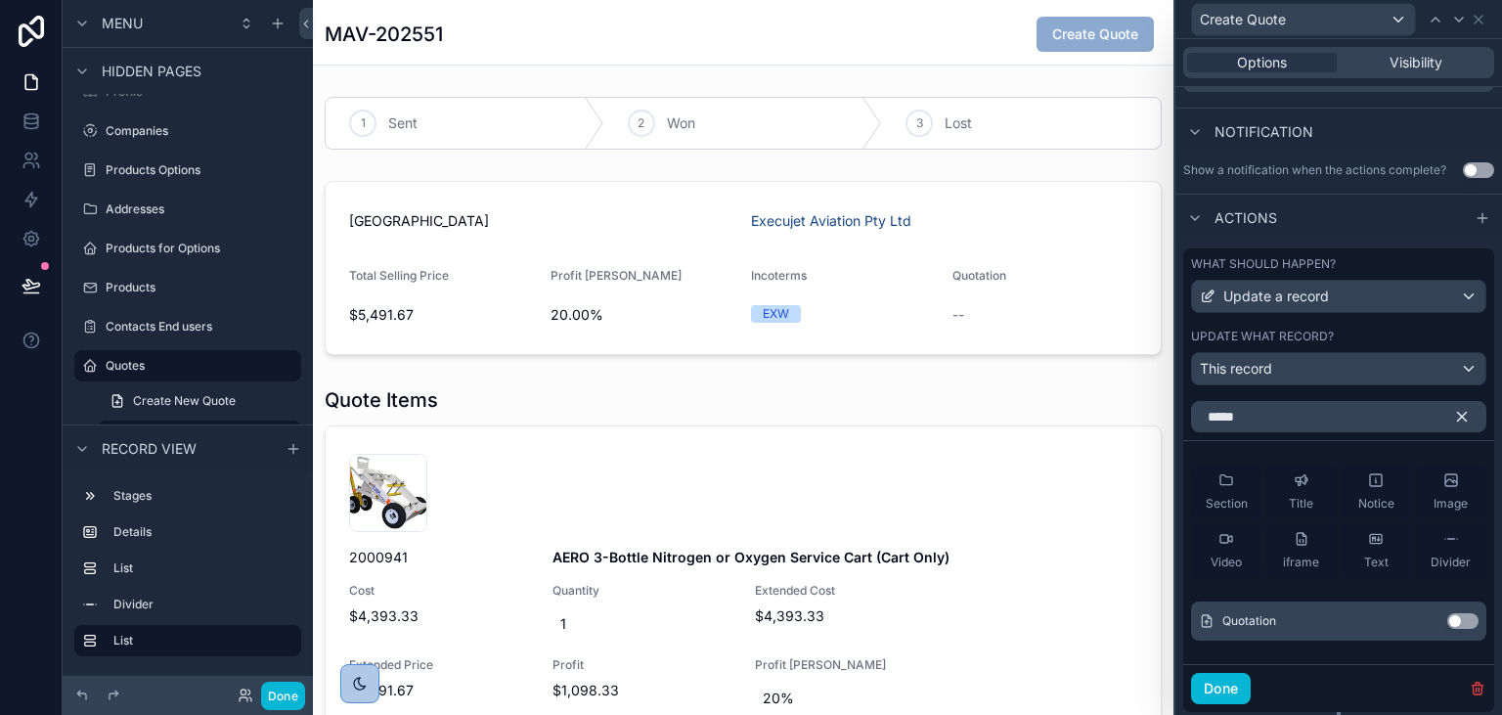
click at [1470, 624] on button "Use setting" at bounding box center [1462, 621] width 31 height 16
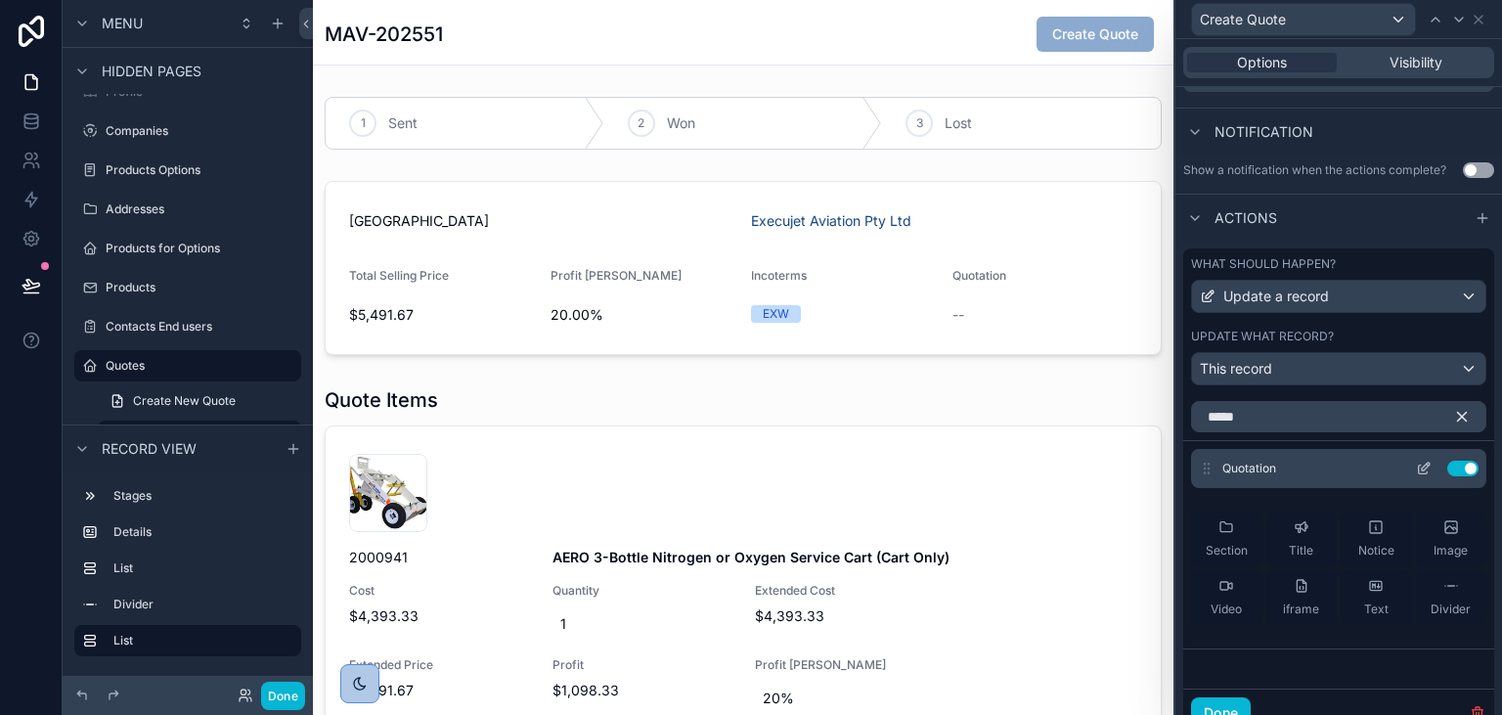
click at [1421, 463] on icon at bounding box center [1424, 468] width 16 height 16
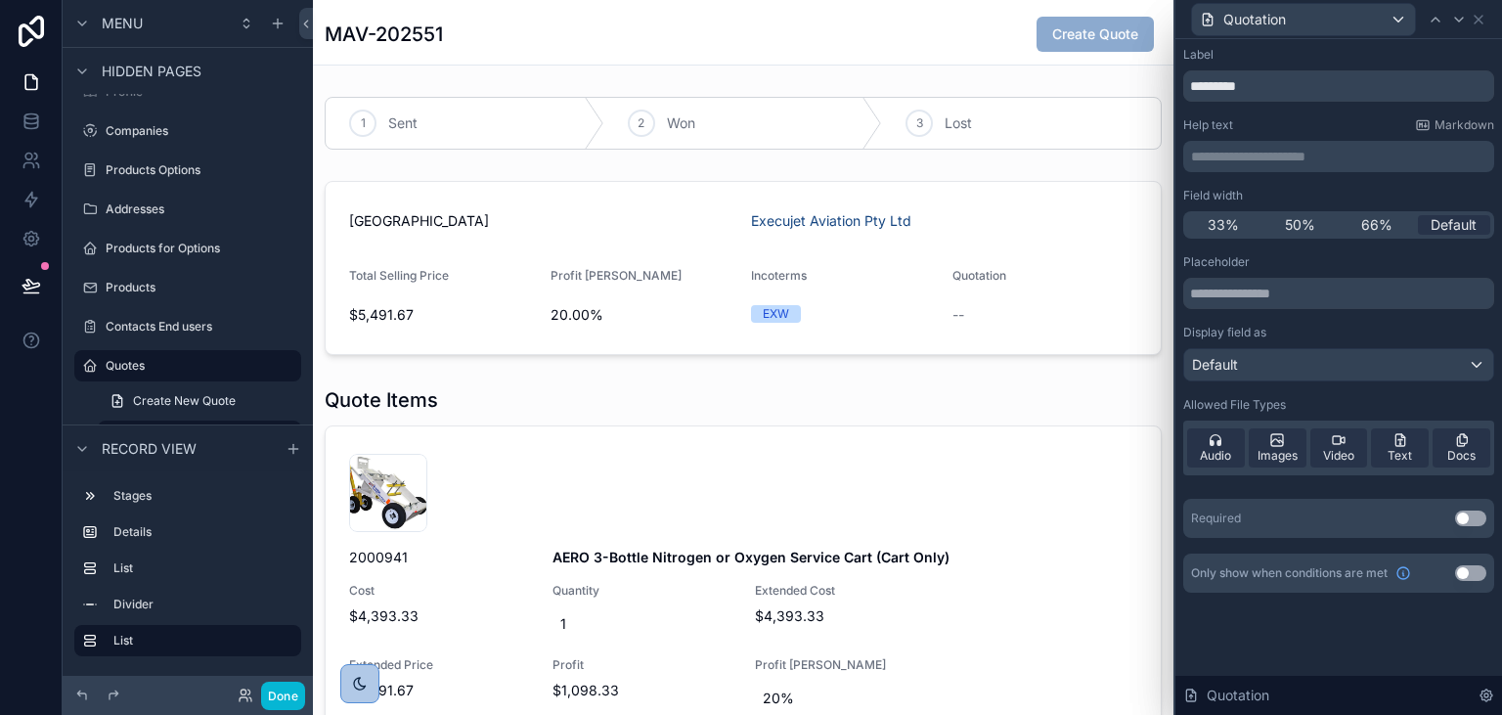
click at [1482, 27] on div "Quotation" at bounding box center [1338, 19] width 311 height 38
click at [1482, 25] on icon at bounding box center [1478, 20] width 16 height 16
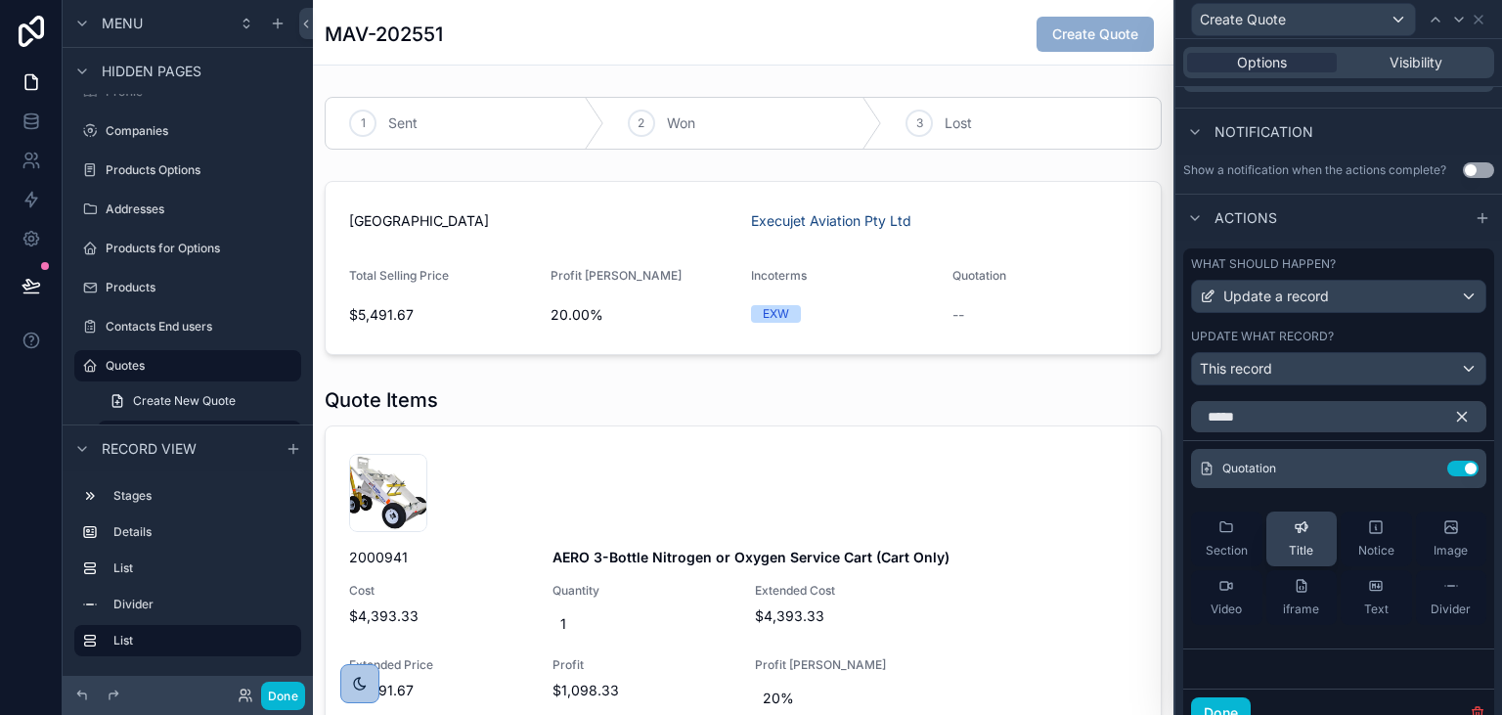
drag, startPoint x: 1453, startPoint y: 465, endPoint x: 1307, endPoint y: 477, distance: 146.1
click at [1454, 465] on button "Use setting" at bounding box center [1462, 468] width 31 height 16
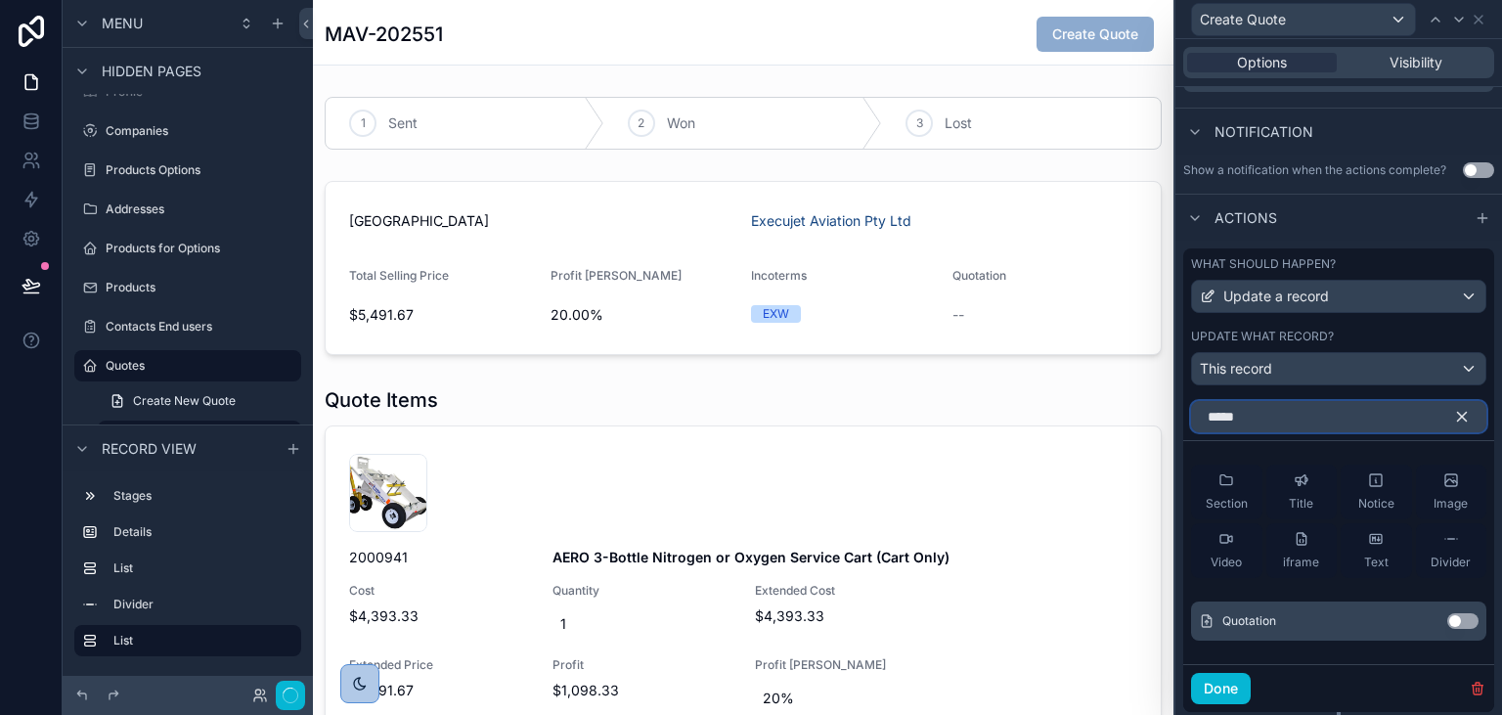
drag, startPoint x: 1295, startPoint y: 420, endPoint x: 1174, endPoint y: 412, distance: 121.5
click at [1191, 432] on input "*****" at bounding box center [1338, 416] width 295 height 31
type input "**"
click at [1464, 619] on button "Use setting" at bounding box center [1462, 621] width 31 height 16
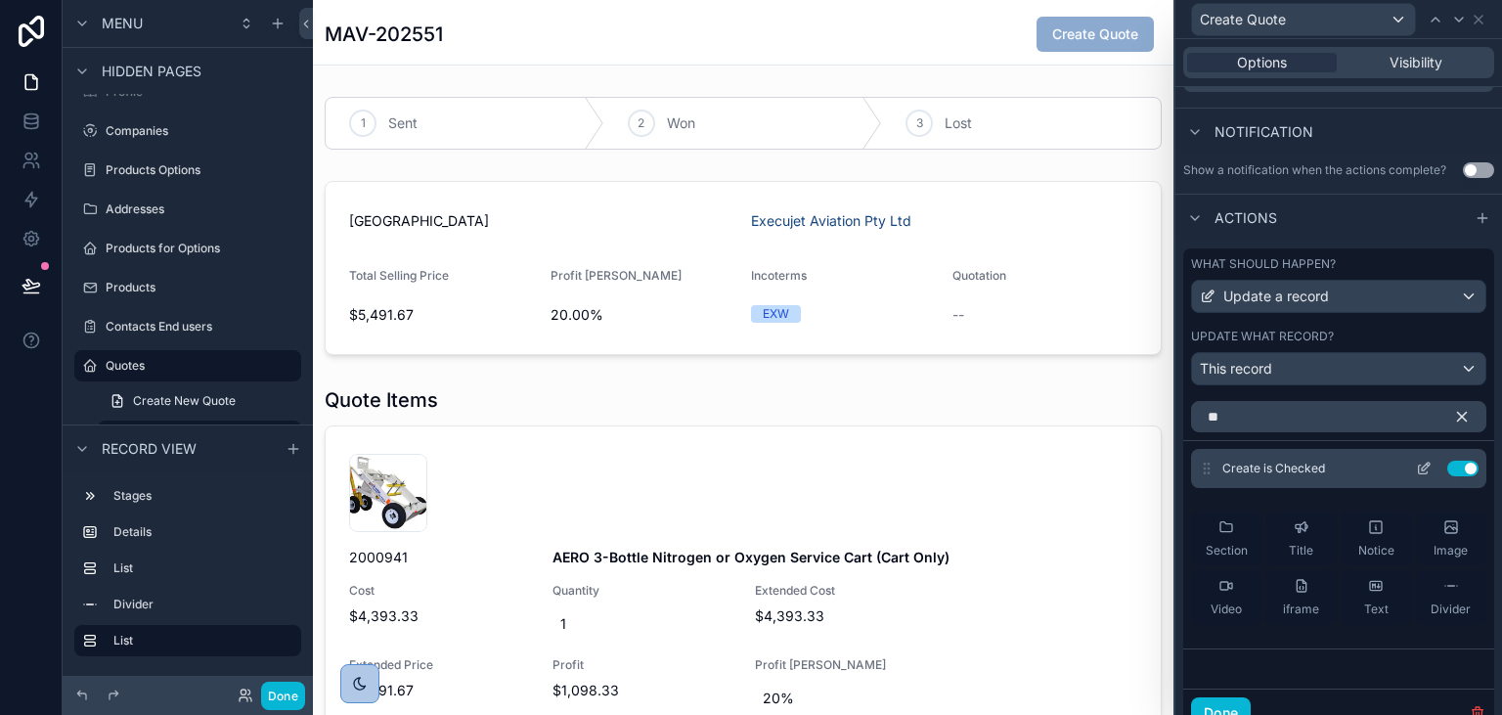
click at [1424, 462] on icon at bounding box center [1424, 468] width 16 height 16
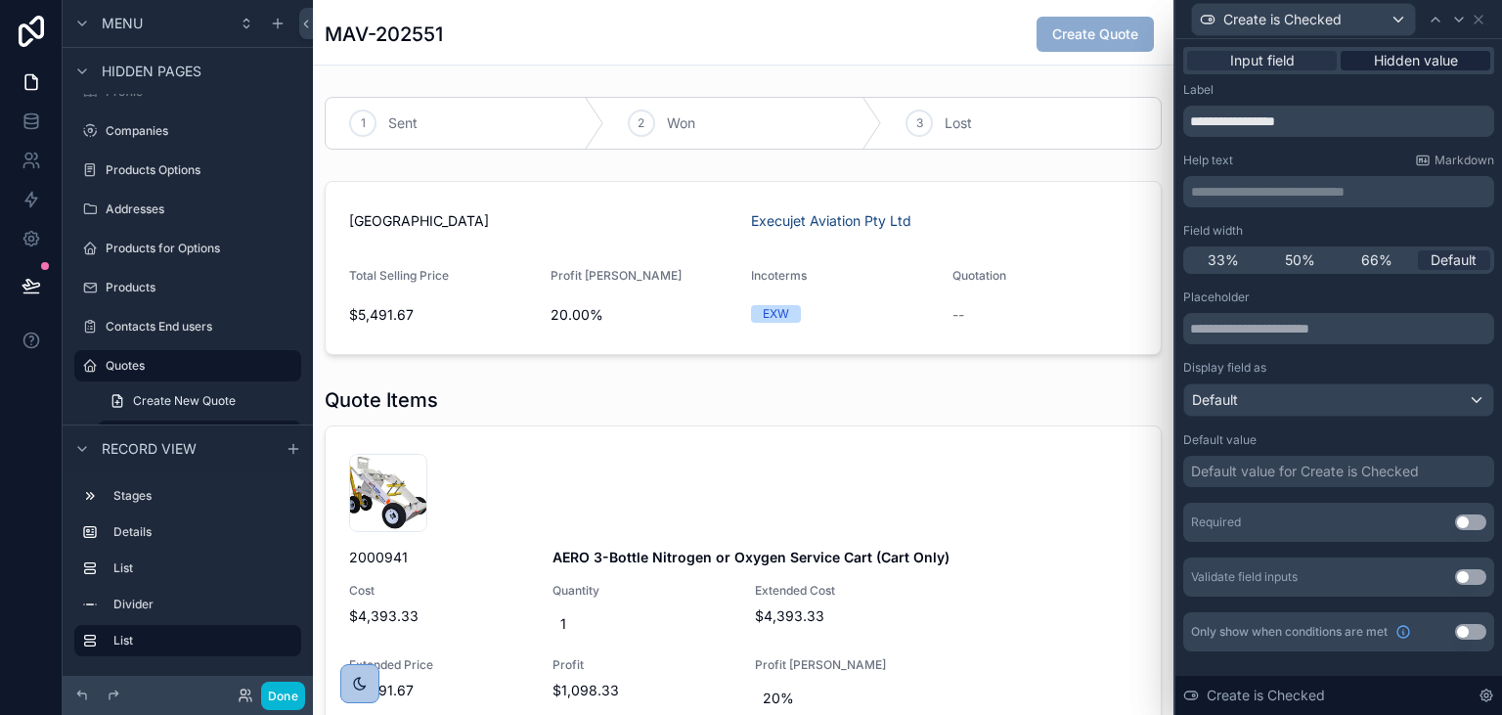
click at [1411, 68] on span "Hidden value" at bounding box center [1416, 61] width 84 height 20
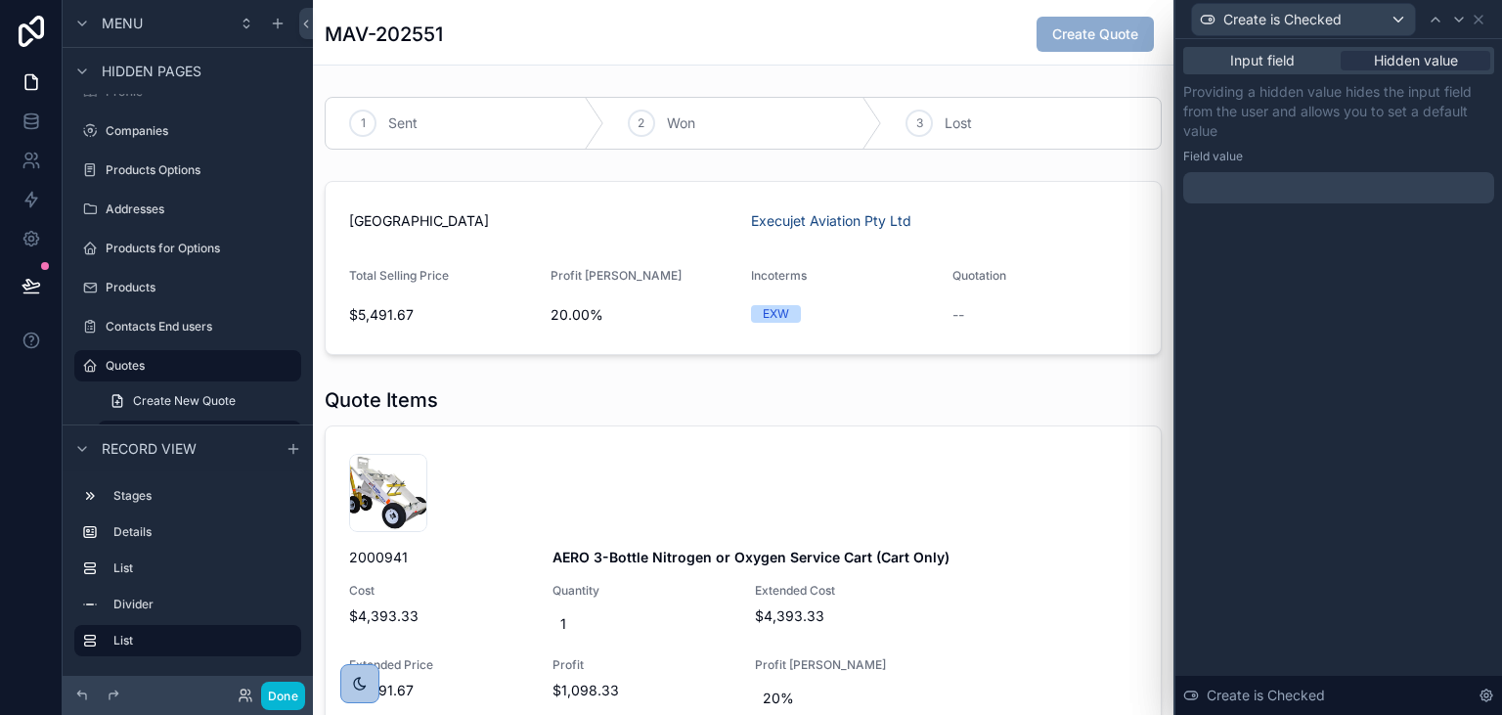
click at [1241, 183] on div at bounding box center [1338, 187] width 311 height 31
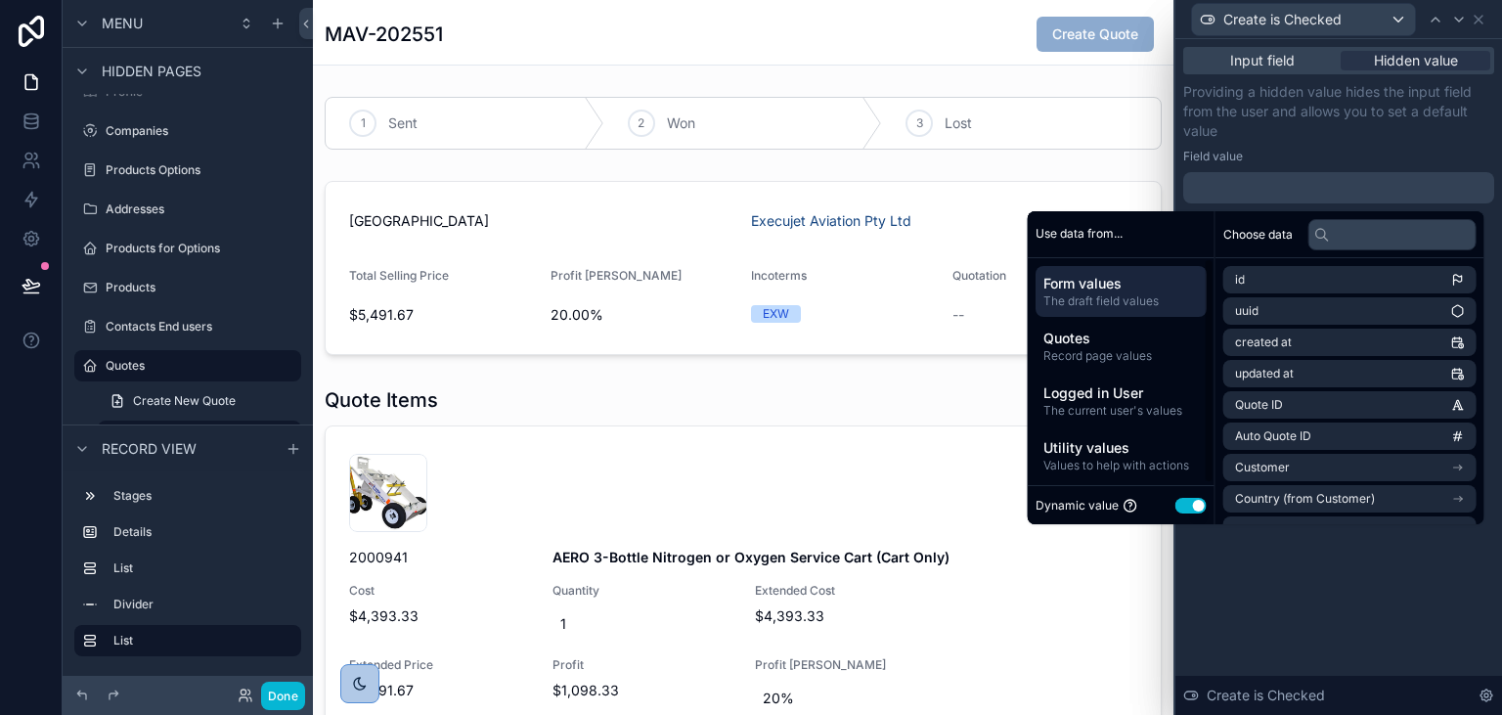
click at [1181, 509] on button "Use setting" at bounding box center [1190, 506] width 31 height 16
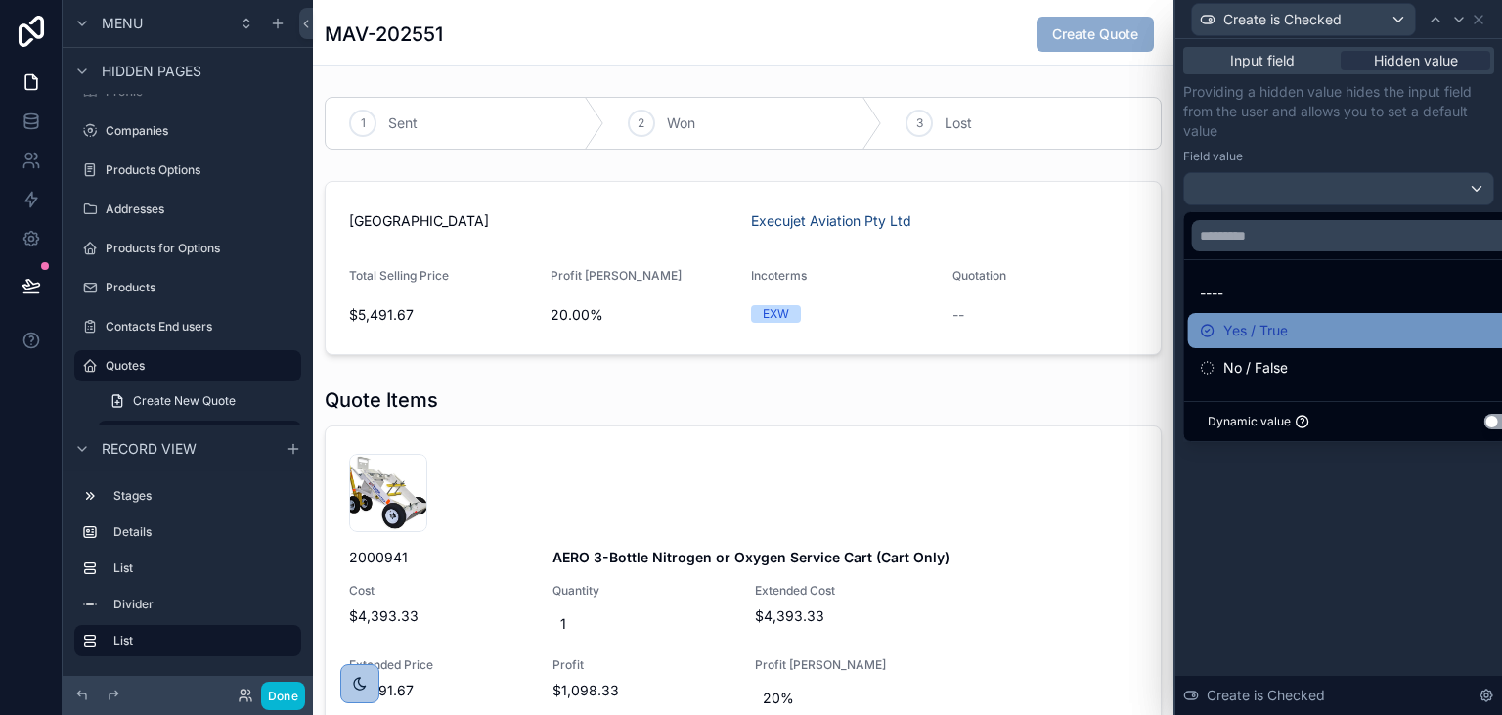
click at [1259, 339] on span "Yes / True" at bounding box center [1255, 330] width 65 height 23
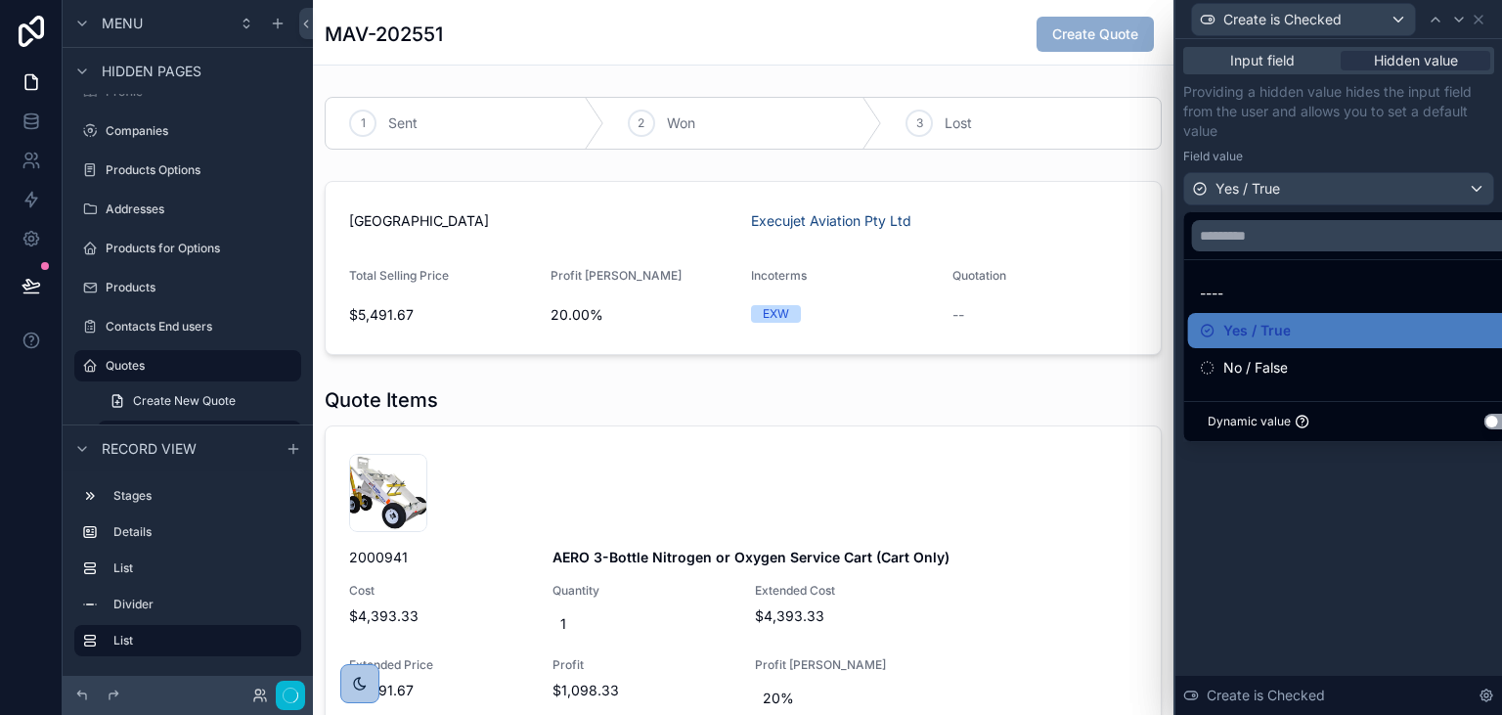
click at [1390, 519] on div "Input field Hidden value Providing a hidden value hides the input field from th…" at bounding box center [1338, 377] width 327 height 676
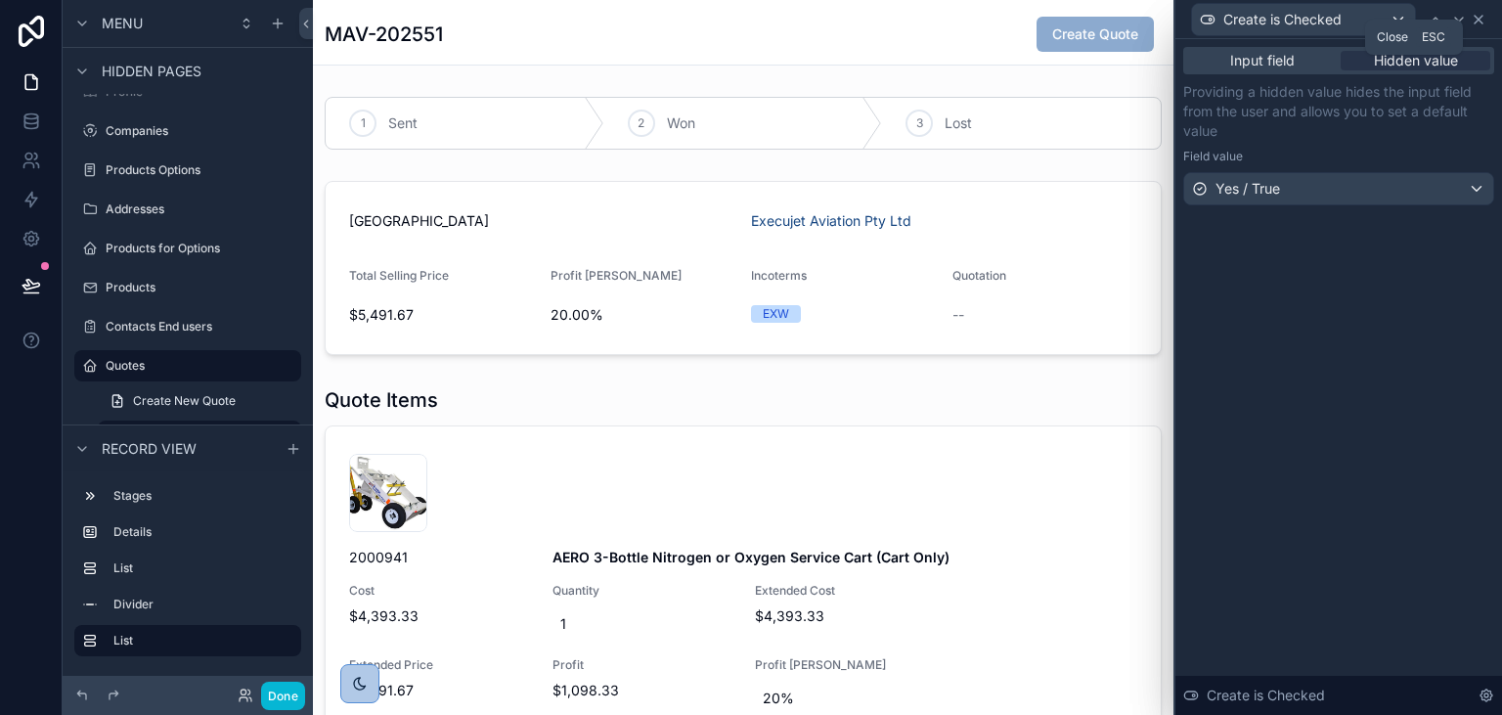
click at [1474, 21] on icon at bounding box center [1478, 20] width 16 height 16
